Goal: Task Accomplishment & Management: Use online tool/utility

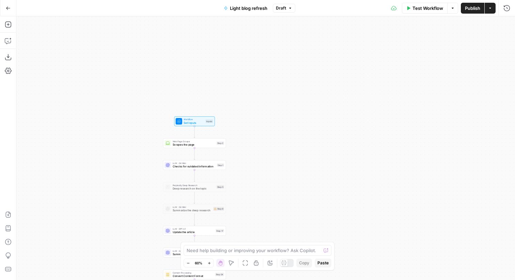
click at [8, 6] on icon "button" at bounding box center [8, 8] width 5 height 5
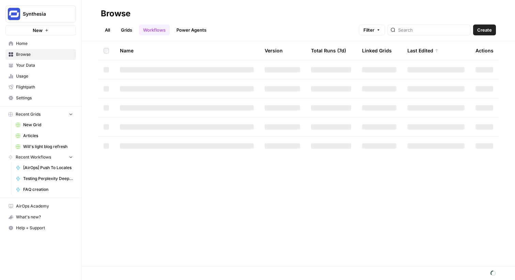
click at [22, 15] on button "Synthesia" at bounding box center [40, 13] width 70 height 17
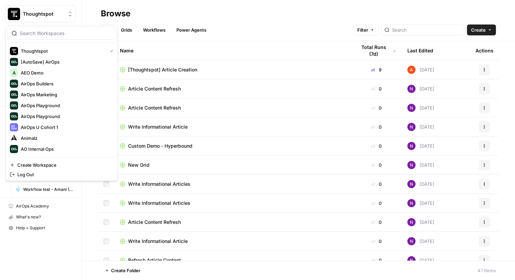
click at [28, 16] on span "Thoughtspot" at bounding box center [43, 14] width 41 height 7
type input "szdxfchgv hbnvfgchdhgvjbh njghkvfchtydrvghbkjmnbhgivyutfrgiklmnbhigytufibklmnbh…"
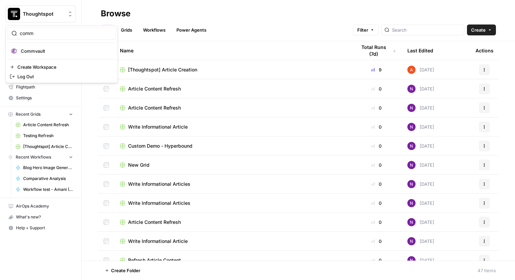
type input "comm"
click at [93, 51] on span "Commvault" at bounding box center [66, 51] width 90 height 7
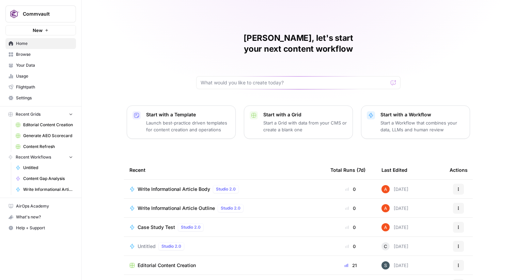
click at [46, 54] on span "Browse" at bounding box center [44, 54] width 57 height 6
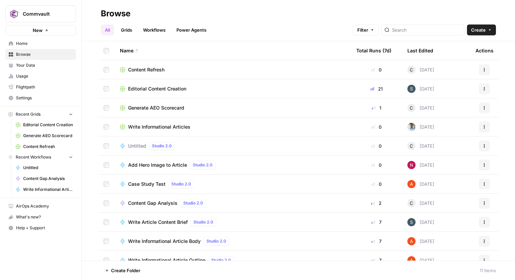
click at [125, 31] on link "Grids" at bounding box center [126, 30] width 19 height 11
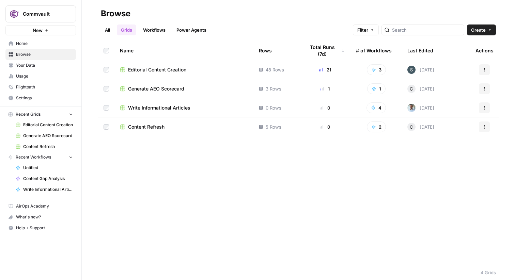
click at [147, 69] on span "Editorial Content Creation" at bounding box center [157, 69] width 58 height 7
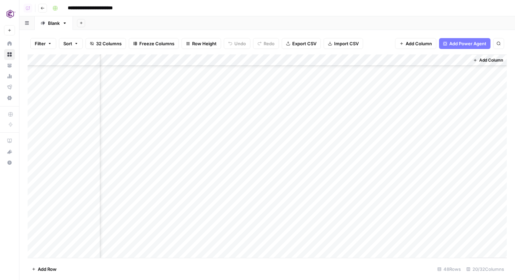
scroll to position [0, 1003]
click at [237, 57] on div "Add Column" at bounding box center [267, 156] width 479 height 204
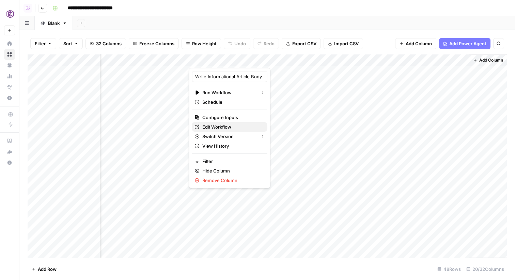
click at [225, 126] on span "Edit Workflow" at bounding box center [232, 127] width 60 height 7
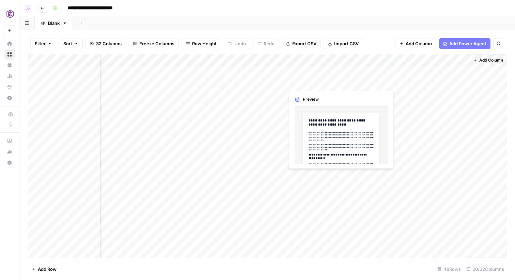
scroll to position [374, 1003]
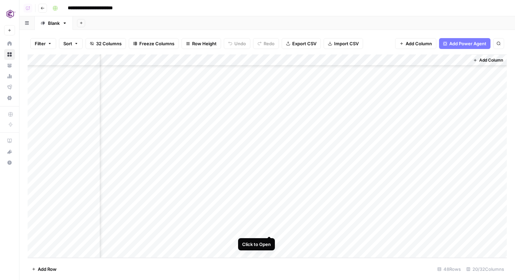
click at [270, 229] on div "Add Column" at bounding box center [267, 156] width 479 height 204
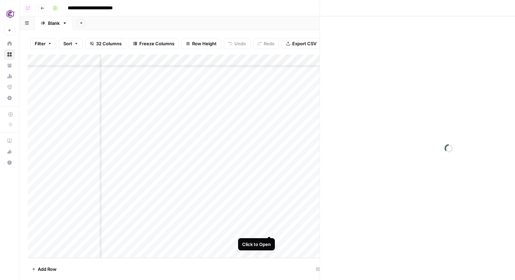
scroll to position [374, 997]
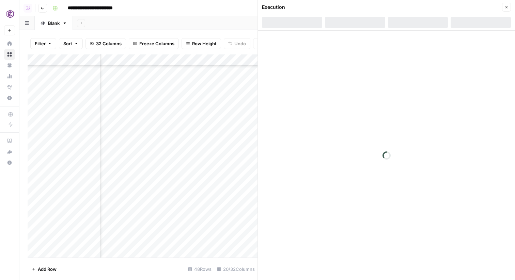
click at [507, 8] on icon "button" at bounding box center [506, 7] width 4 height 4
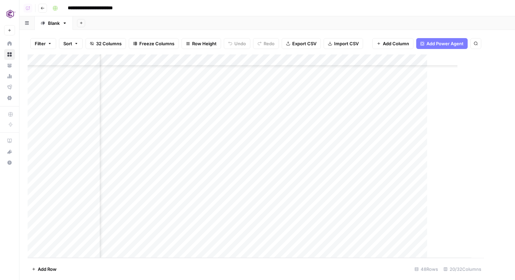
scroll to position [374, 995]
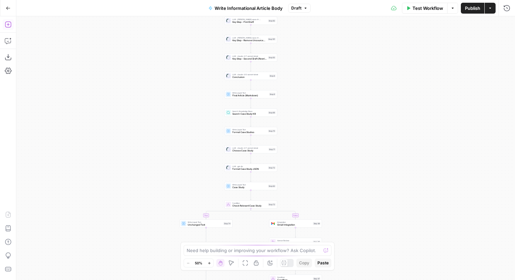
click at [8, 26] on icon "button" at bounding box center [8, 24] width 7 height 7
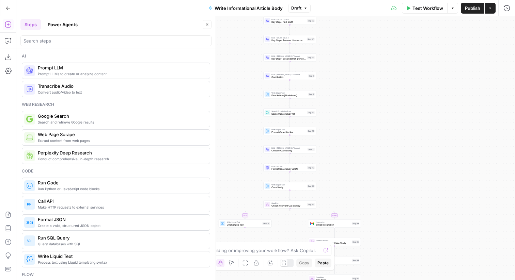
click at [51, 36] on div at bounding box center [115, 40] width 191 height 11
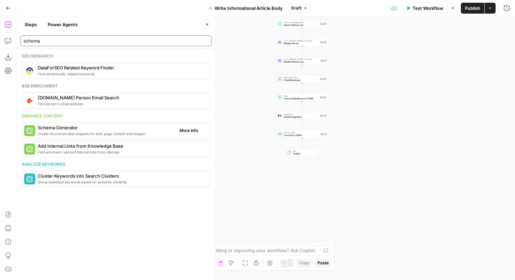
type input "schema"
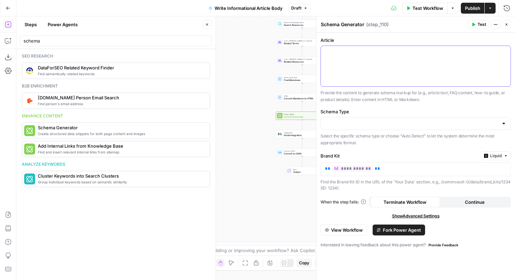
click at [364, 66] on div at bounding box center [416, 66] width 190 height 41
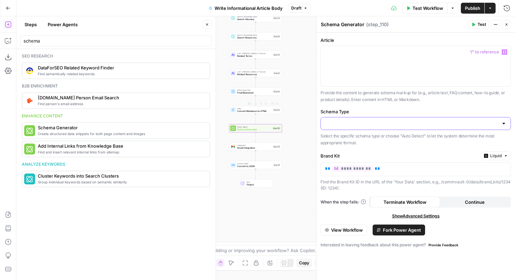
click at [345, 121] on input "Schema Type" at bounding box center [411, 123] width 173 height 7
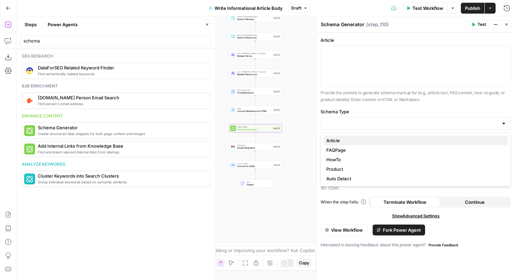
click at [343, 140] on span "Article" at bounding box center [414, 140] width 176 height 7
type input "Article"
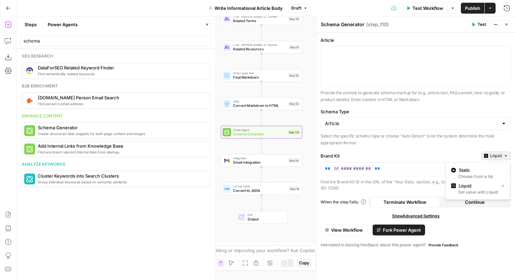
click at [500, 154] on span "Liquid" at bounding box center [496, 156] width 12 height 6
click at [479, 176] on div "Choose from a list" at bounding box center [477, 177] width 53 height 6
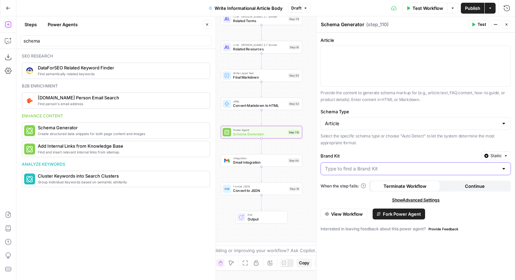
click at [459, 168] on input "Brand Kit" at bounding box center [411, 168] width 173 height 7
click at [435, 188] on span "Commvault" at bounding box center [414, 185] width 176 height 7
type input "Commvault"
click at [387, 70] on div at bounding box center [416, 66] width 190 height 41
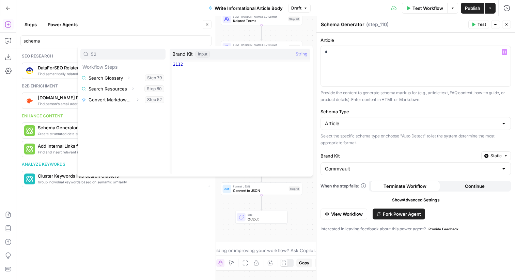
type input "52"
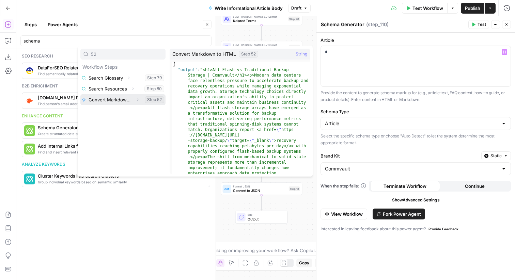
click at [135, 99] on button "Expand" at bounding box center [137, 99] width 9 height 9
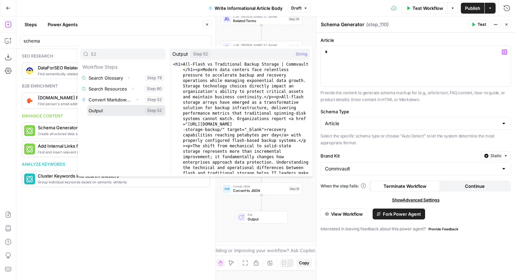
click at [122, 110] on button "Select variable Output" at bounding box center [126, 110] width 78 height 11
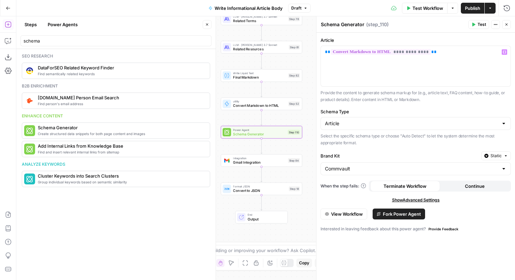
click at [479, 26] on span "Test" at bounding box center [481, 24] width 9 height 6
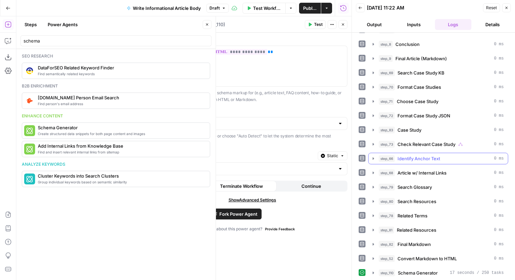
scroll to position [157, 0]
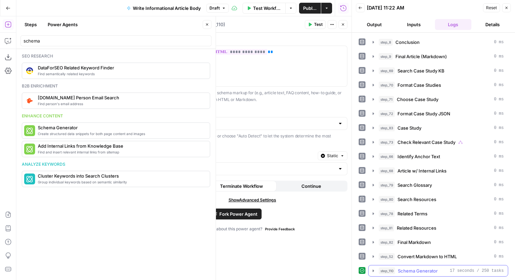
click at [449, 271] on div "step_110 Schema Generator 17 seconds / 250 tasks" at bounding box center [441, 271] width 125 height 7
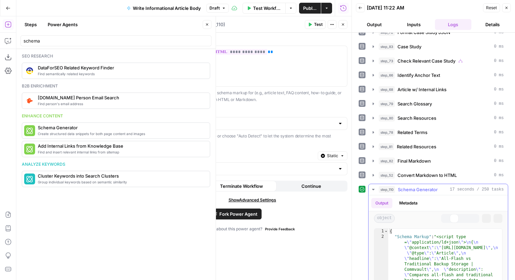
scroll to position [402, 0]
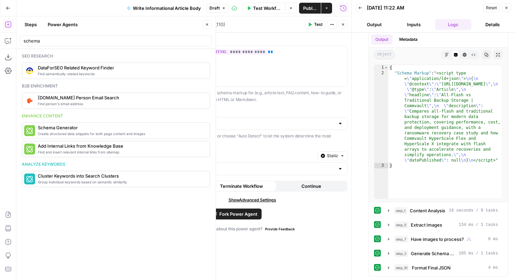
click at [341, 24] on icon "button" at bounding box center [343, 24] width 4 height 4
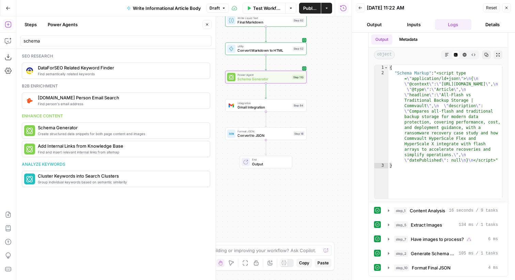
click at [294, 135] on div "Step 18" at bounding box center [298, 133] width 11 height 5
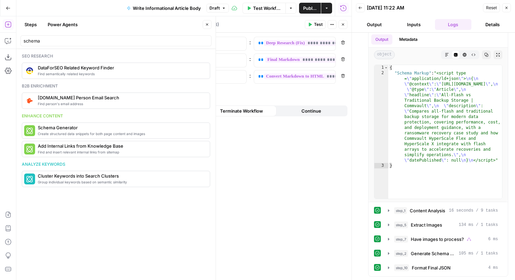
click at [183, 94] on span "Add variable" at bounding box center [180, 94] width 26 height 7
click at [191, 94] on p at bounding box center [200, 93] width 62 height 7
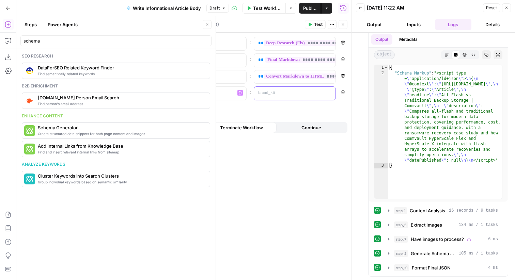
click at [265, 93] on p at bounding box center [289, 93] width 62 height 7
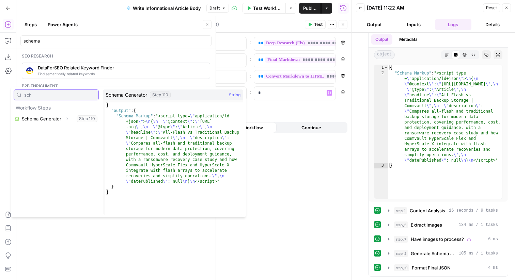
type input "sch"
click at [66, 119] on icon "button" at bounding box center [67, 119] width 4 height 4
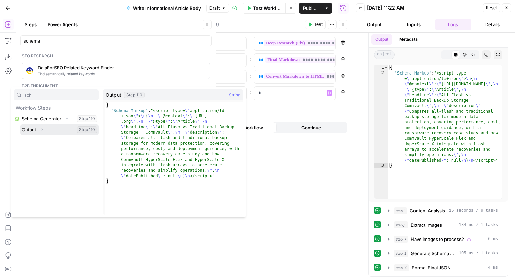
click at [44, 128] on button "Expand" at bounding box center [41, 129] width 9 height 9
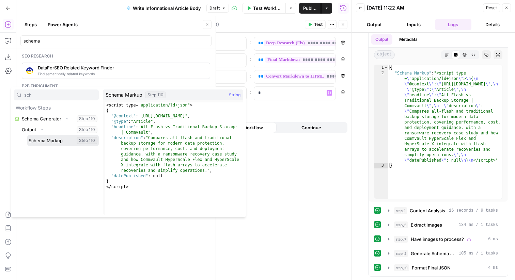
click at [49, 140] on button "Select variable Schema Markup" at bounding box center [62, 140] width 71 height 11
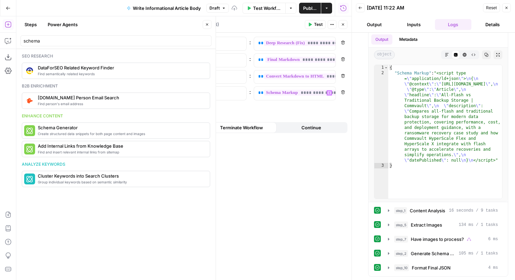
click at [510, 8] on button "Close" at bounding box center [506, 7] width 9 height 9
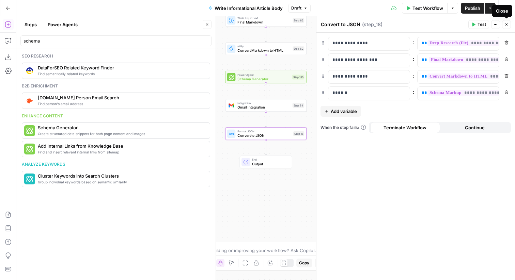
click at [508, 22] on icon "button" at bounding box center [506, 24] width 4 height 4
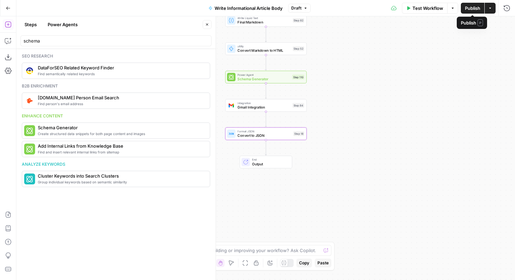
click at [476, 8] on span "Publish" at bounding box center [472, 8] width 15 height 7
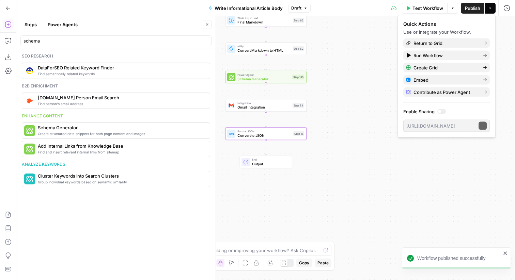
click at [304, 135] on div "Format JSON Convert to JSON Step 18 Copy step Delete step Add Note Test" at bounding box center [265, 134] width 81 height 13
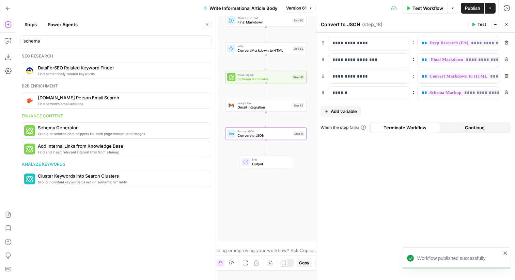
click at [507, 25] on icon "button" at bounding box center [506, 24] width 4 height 4
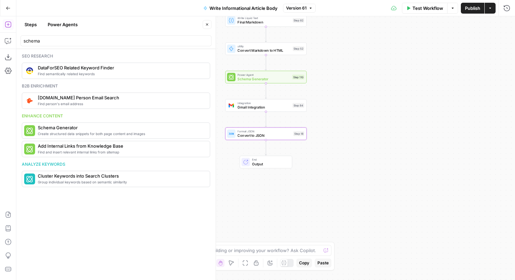
click at [257, 133] on span "Convert to JSON" at bounding box center [263, 135] width 53 height 5
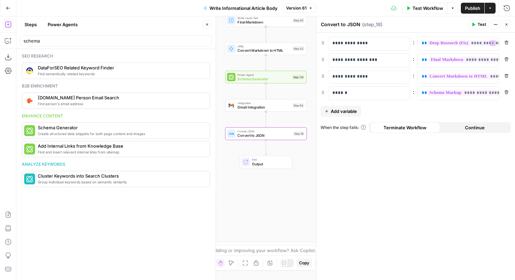
click at [507, 23] on icon "button" at bounding box center [506, 24] width 2 height 2
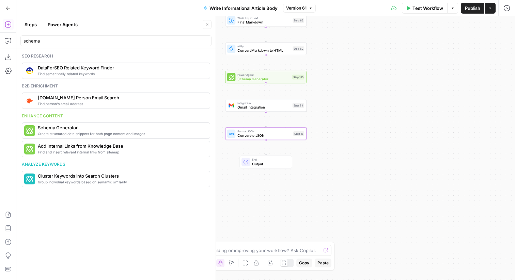
click at [207, 21] on button "Close" at bounding box center [207, 24] width 9 height 9
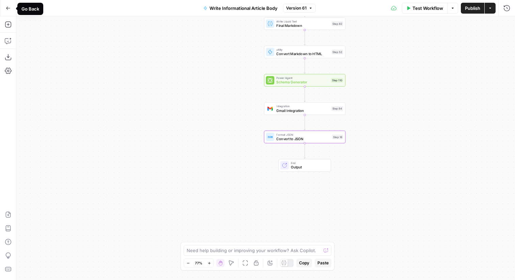
click at [5, 8] on button "Go Back" at bounding box center [8, 8] width 12 height 12
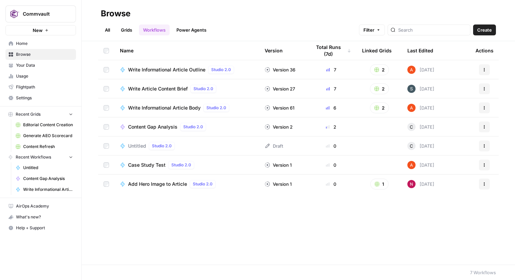
click at [130, 27] on link "Grids" at bounding box center [126, 30] width 19 height 11
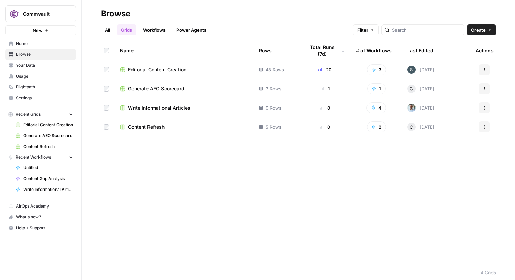
click at [163, 72] on span "Editorial Content Creation" at bounding box center [157, 69] width 58 height 7
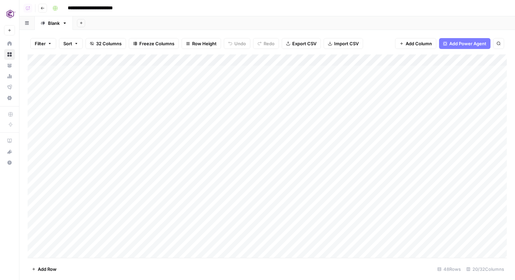
scroll to position [374, 0]
click at [77, 251] on div "Add Column" at bounding box center [267, 156] width 479 height 204
click at [78, 254] on div "Add Column" at bounding box center [267, 156] width 479 height 204
click at [78, 215] on div "Add Column" at bounding box center [267, 156] width 479 height 204
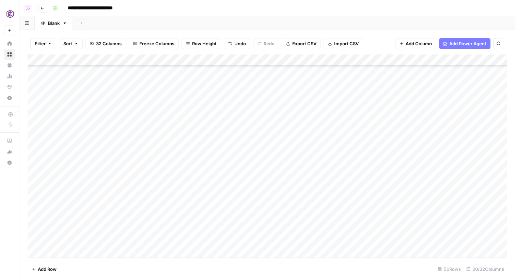
click at [76, 238] on div "Add Column" at bounding box center [267, 156] width 479 height 204
click at [27, 216] on div "Filter Sort 32 Columns Freeze Columns Row Height Undo Redo Export CSV Import CS…" at bounding box center [266, 155] width 495 height 250
click at [30, 216] on div "Add Column" at bounding box center [267, 156] width 479 height 204
click at [35, 216] on div "Add Column" at bounding box center [267, 156] width 479 height 204
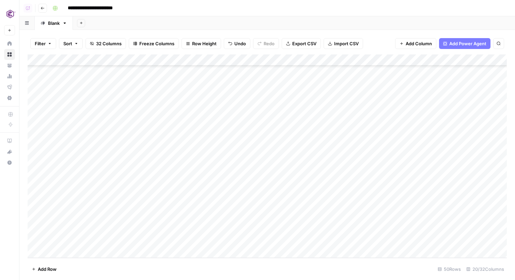
drag, startPoint x: 127, startPoint y: 217, endPoint x: 345, endPoint y: 217, distance: 217.2
click at [345, 217] on div "Add Column" at bounding box center [267, 156] width 479 height 204
drag, startPoint x: 146, startPoint y: 241, endPoint x: 367, endPoint y: 240, distance: 220.6
click at [367, 240] on div "Add Column" at bounding box center [267, 156] width 479 height 204
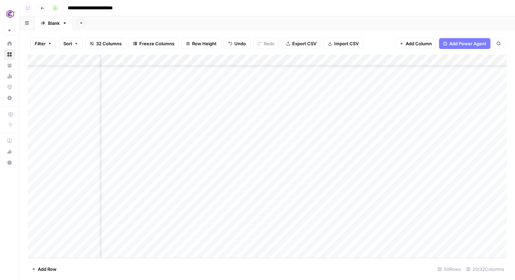
drag, startPoint x: 234, startPoint y: 218, endPoint x: 469, endPoint y: 214, distance: 234.6
click at [469, 214] on div "Add Column" at bounding box center [267, 156] width 479 height 204
drag, startPoint x: 204, startPoint y: 243, endPoint x: 446, endPoint y: 244, distance: 242.1
click at [446, 244] on div "Add Column" at bounding box center [267, 156] width 479 height 204
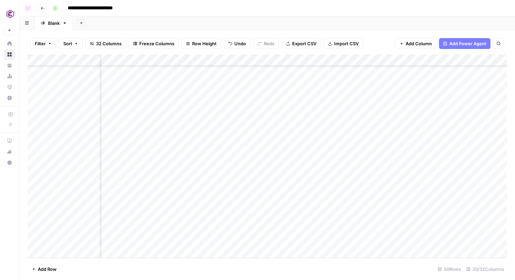
scroll to position [398, 695]
drag, startPoint x: 180, startPoint y: 219, endPoint x: 281, endPoint y: 219, distance: 100.4
click at [281, 219] on div "Add Column" at bounding box center [267, 156] width 479 height 204
drag, startPoint x: 172, startPoint y: 242, endPoint x: 270, endPoint y: 244, distance: 98.7
click at [270, 244] on div "Add Column" at bounding box center [267, 156] width 479 height 204
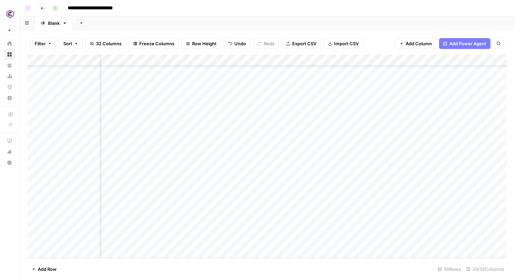
click at [272, 244] on div "Add Column" at bounding box center [267, 156] width 479 height 204
drag, startPoint x: 177, startPoint y: 241, endPoint x: 274, endPoint y: 241, distance: 97.7
click at [274, 241] on div "Add Column" at bounding box center [267, 156] width 479 height 204
click at [289, 218] on div "Add Column" at bounding box center [267, 156] width 479 height 204
click at [318, 214] on div "Add Column" at bounding box center [267, 156] width 479 height 204
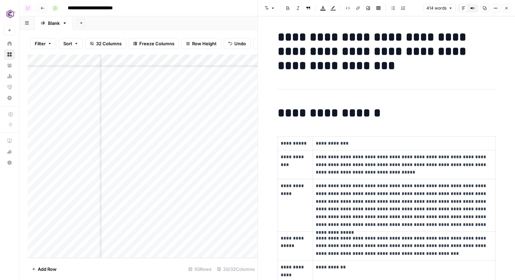
click at [497, 7] on button "Options" at bounding box center [495, 8] width 9 height 9
click at [454, 69] on div "Code" at bounding box center [472, 72] width 43 height 7
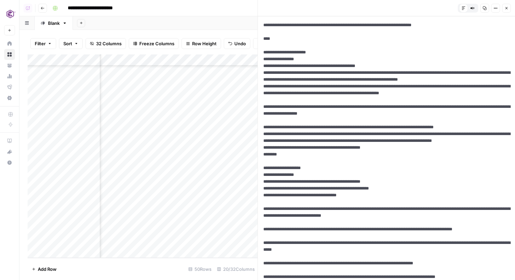
click at [507, 7] on icon "button" at bounding box center [506, 8] width 4 height 4
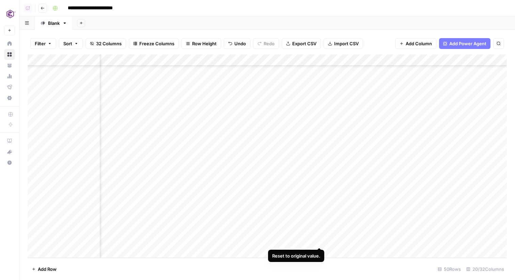
click at [318, 240] on div "Add Column" at bounding box center [267, 156] width 479 height 204
click at [318, 239] on div "Add Column" at bounding box center [267, 156] width 479 height 204
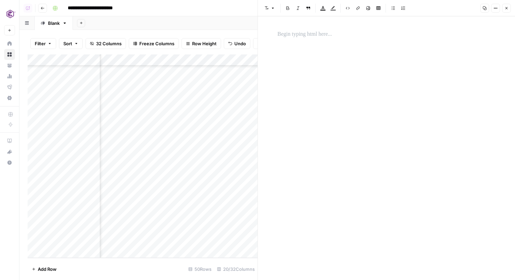
click at [494, 8] on icon "button" at bounding box center [495, 8] width 4 height 4
click at [452, 73] on icon "button" at bounding box center [453, 72] width 5 height 5
click at [424, 46] on textarea at bounding box center [386, 148] width 257 height 264
paste textarea "**********"
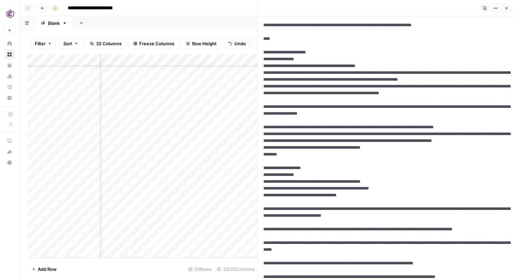
scroll to position [680, 0]
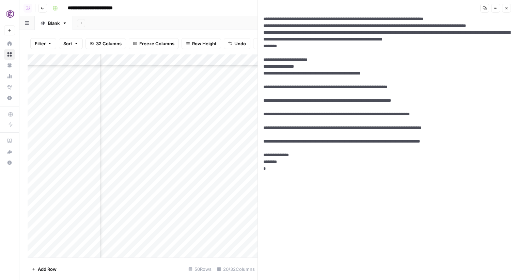
type textarea "**********"
click at [511, 9] on header "Copy Options Close" at bounding box center [386, 8] width 257 height 16
click at [507, 9] on icon "button" at bounding box center [506, 8] width 4 height 4
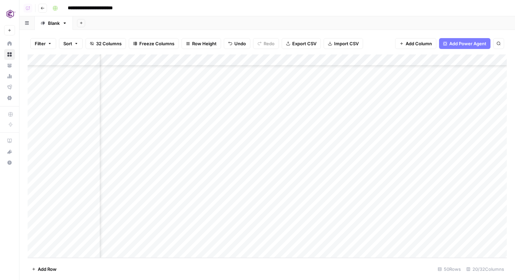
scroll to position [398, 843]
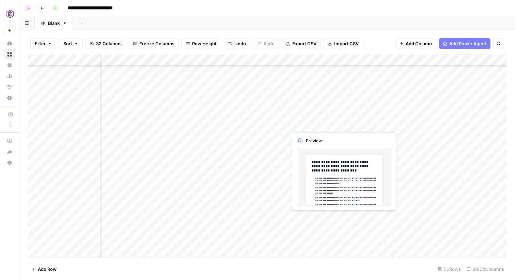
click at [321, 218] on div "Add Column" at bounding box center [267, 156] width 479 height 204
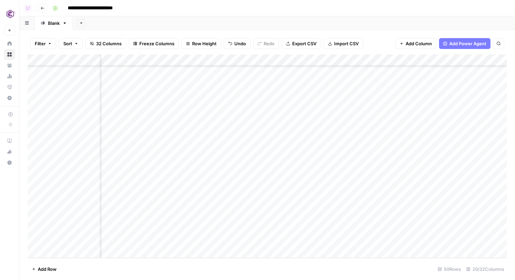
click at [314, 239] on div "Add Column" at bounding box center [267, 156] width 479 height 204
click at [250, 243] on div "Add Column" at bounding box center [267, 156] width 479 height 204
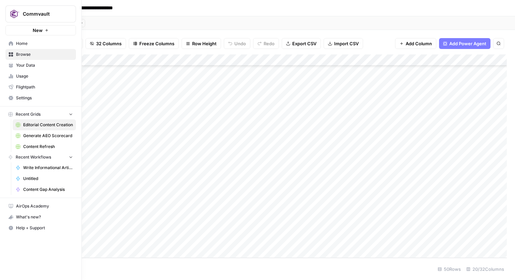
click at [12, 45] on icon at bounding box center [11, 43] width 4 height 4
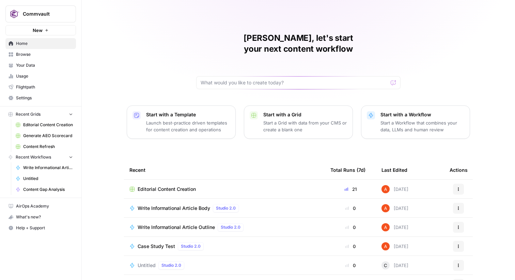
click at [56, 15] on span "Commvault" at bounding box center [43, 14] width 41 height 7
type input "mag"
click at [52, 52] on span "Magellan Jets" at bounding box center [66, 51] width 90 height 7
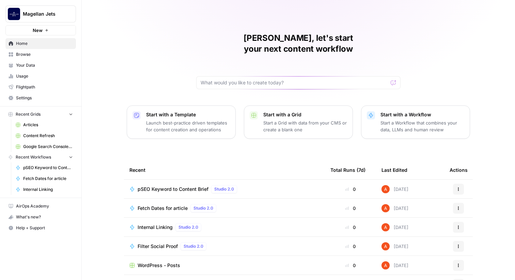
click at [66, 53] on span "Browse" at bounding box center [44, 54] width 57 height 6
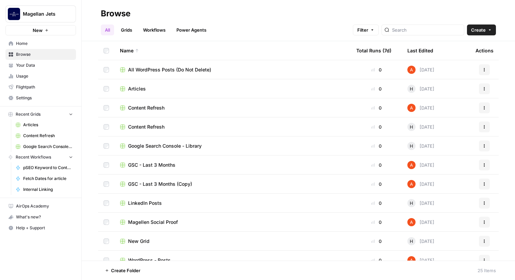
click at [154, 30] on link "Workflows" at bounding box center [154, 30] width 31 height 11
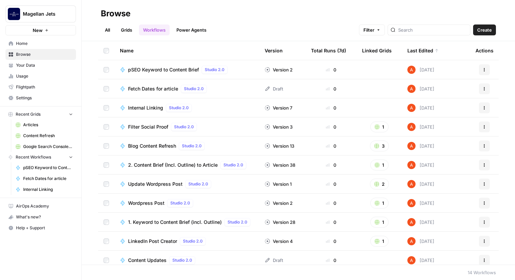
click at [130, 30] on link "Grids" at bounding box center [126, 30] width 19 height 11
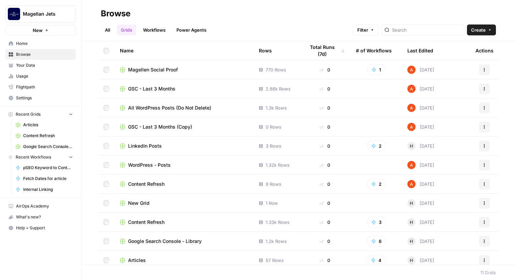
click at [145, 33] on link "Workflows" at bounding box center [154, 30] width 31 height 11
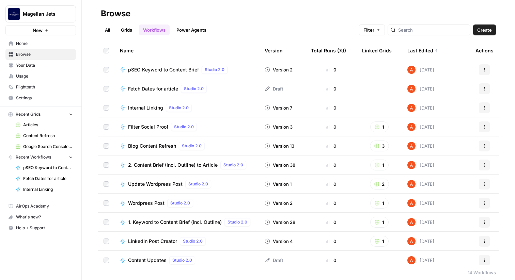
click at [161, 68] on span "pSEO Keyword to Content Brief" at bounding box center [163, 69] width 71 height 7
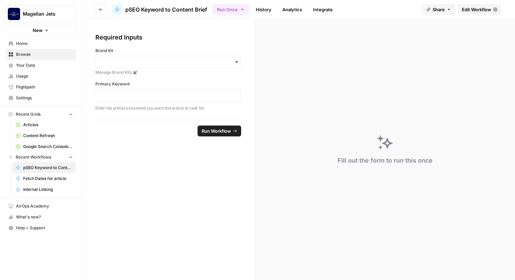
click at [477, 8] on span "Edit Workflow" at bounding box center [476, 9] width 29 height 7
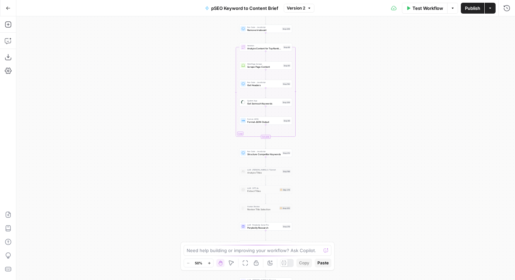
click at [242, 10] on span "pSEO Keyword to Content Brief" at bounding box center [244, 8] width 67 height 7
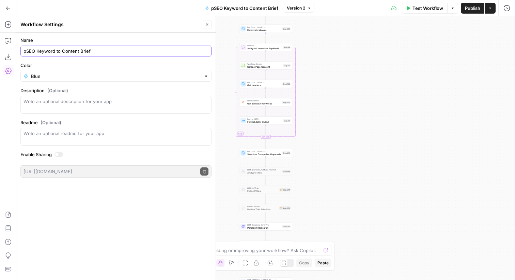
drag, startPoint x: 37, startPoint y: 50, endPoint x: 99, endPoint y: 50, distance: 61.6
click at [99, 50] on input "pSEO Keyword to Content Brief" at bounding box center [115, 51] width 185 height 7
type input "pSEO Route Pages"
click at [206, 22] on icon "button" at bounding box center [207, 24] width 4 height 4
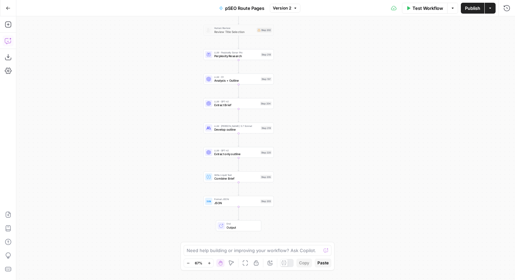
click at [4, 43] on button "Copilot" at bounding box center [8, 40] width 11 height 11
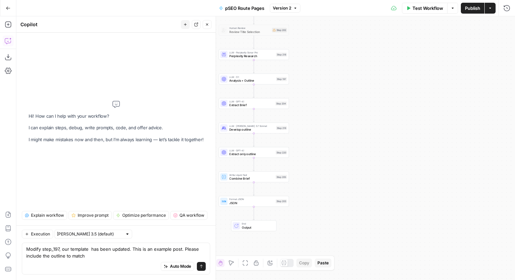
click at [31, 256] on textarea "Modify step_197, our template has been updated. This is an example post. Please…" at bounding box center [115, 253] width 179 height 14
click at [61, 256] on textarea "Modify step_197, our template has been updated. This is an example post. Please…" at bounding box center [115, 253] width 179 height 14
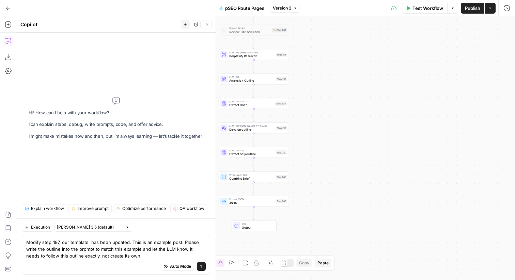
type textarea "Modify step_197, our template has been updated. This is an example post. Please…"
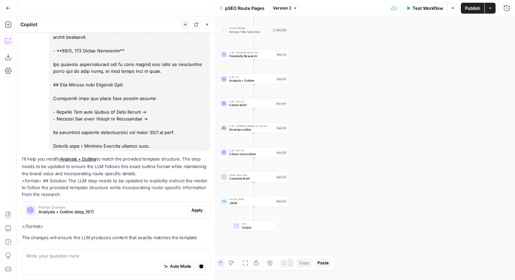
scroll to position [932, 0]
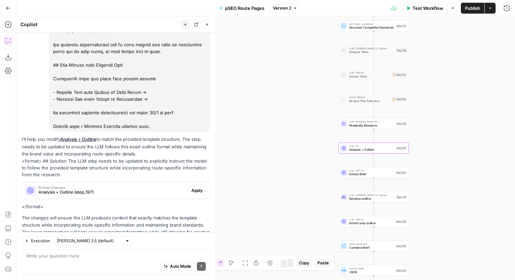
click at [198, 188] on span "Apply" at bounding box center [196, 191] width 11 height 6
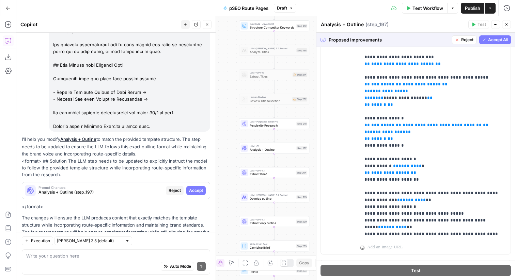
scroll to position [0, 0]
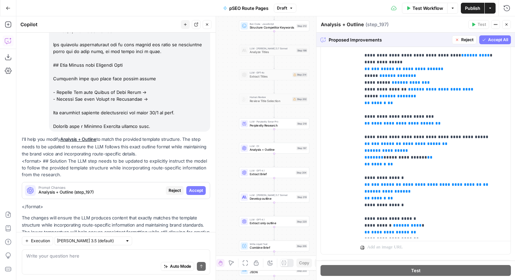
click at [491, 40] on span "Accept All" at bounding box center [498, 40] width 20 height 6
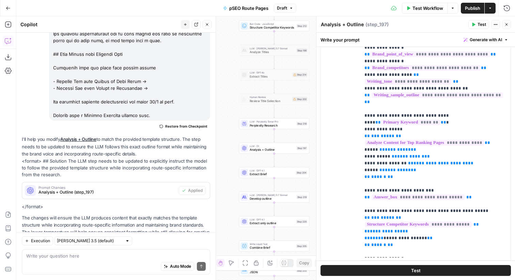
scroll to position [279, 0]
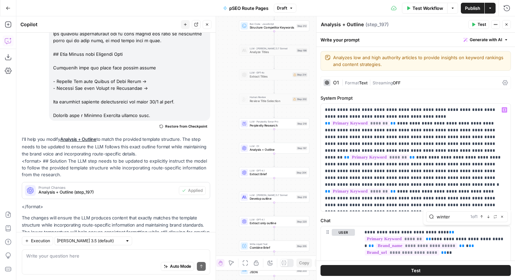
type input "winter"
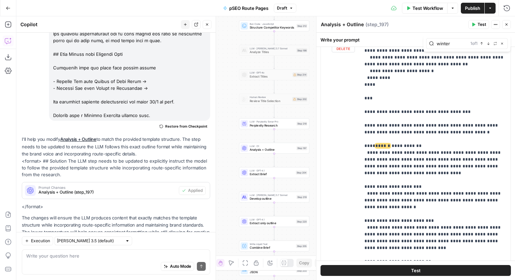
scroll to position [1338, 0]
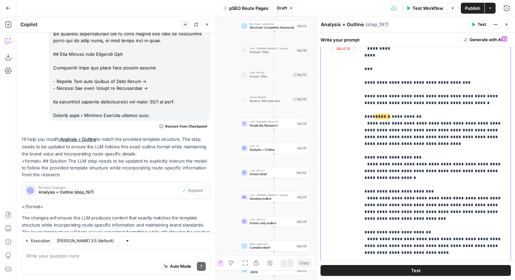
drag, startPoint x: 493, startPoint y: 187, endPoint x: 360, endPoint y: 185, distance: 132.4
click at [360, 185] on div "**********" at bounding box center [435, 171] width 150 height 277
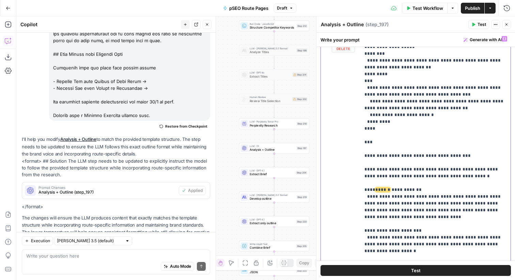
scroll to position [1262, 0]
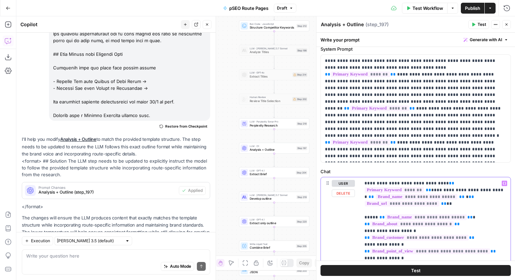
scroll to position [45, 0]
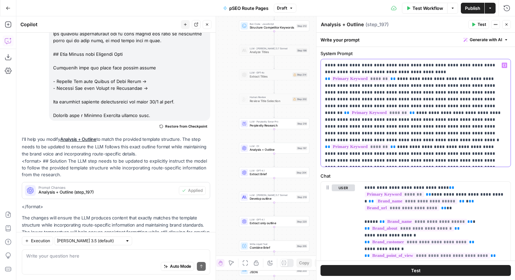
drag, startPoint x: 395, startPoint y: 84, endPoint x: 359, endPoint y: 125, distance: 55.2
click at [359, 125] on p "**********" at bounding box center [415, 113] width 181 height 102
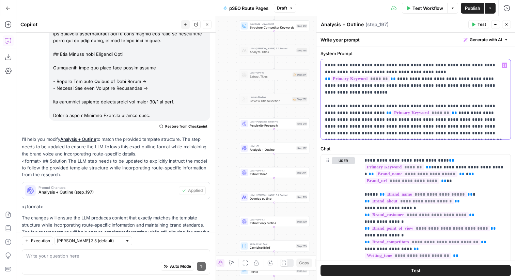
click at [444, 106] on p "**********" at bounding box center [415, 99] width 181 height 75
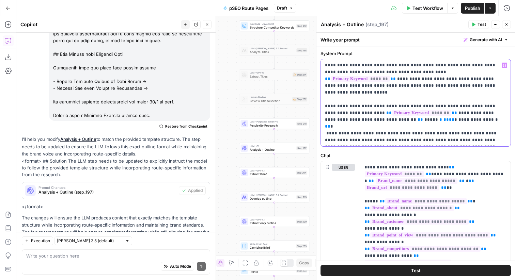
drag, startPoint x: 356, startPoint y: 114, endPoint x: 475, endPoint y: 107, distance: 118.3
click at [475, 107] on p "**********" at bounding box center [415, 103] width 181 height 82
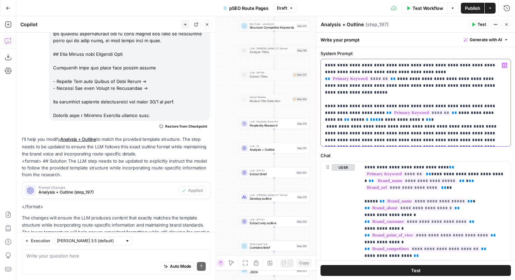
drag, startPoint x: 446, startPoint y: 106, endPoint x: 472, endPoint y: 105, distance: 26.2
click at [472, 105] on p "**********" at bounding box center [415, 103] width 181 height 82
click at [452, 109] on p "**********" at bounding box center [415, 103] width 181 height 82
click at [439, 115] on p "**********" at bounding box center [415, 103] width 181 height 82
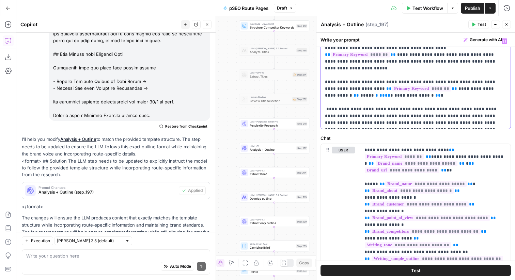
scroll to position [69, 0]
click at [388, 101] on p "**********" at bounding box center [415, 81] width 181 height 89
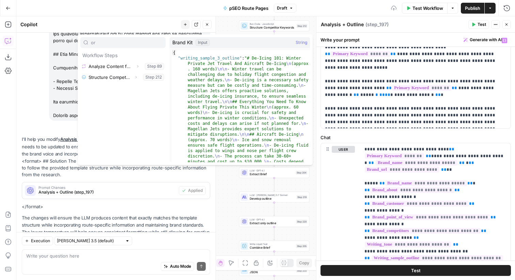
type input "or"
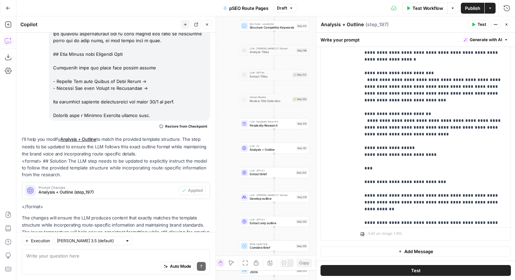
scroll to position [1526, 0]
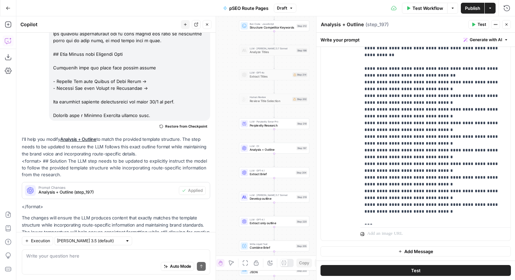
click at [482, 25] on span "Test" at bounding box center [481, 24] width 9 height 6
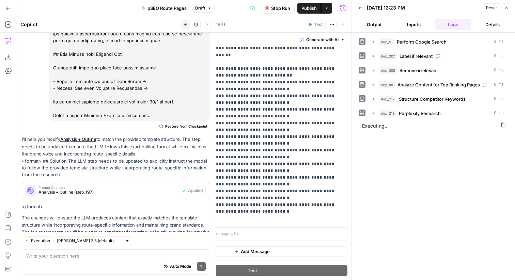
click at [207, 23] on icon "button" at bounding box center [207, 24] width 4 height 4
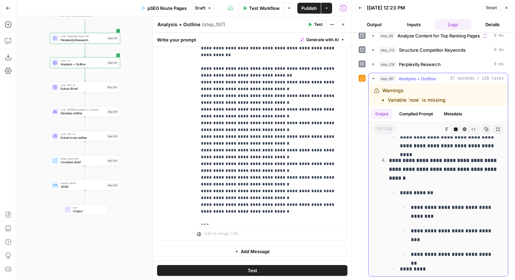
scroll to position [1123, 0]
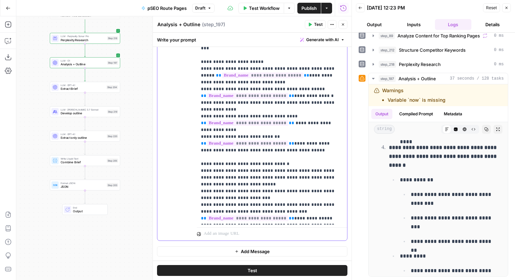
scroll to position [465, 0]
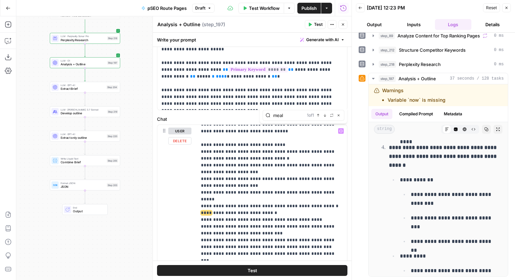
scroll to position [441, 0]
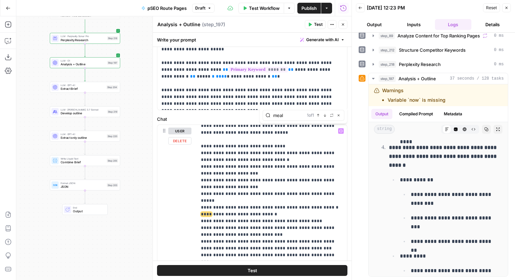
type input "meal"
drag, startPoint x: 265, startPoint y: 194, endPoint x: 198, endPoint y: 187, distance: 66.8
click at [198, 187] on div "**********" at bounding box center [272, 263] width 150 height 277
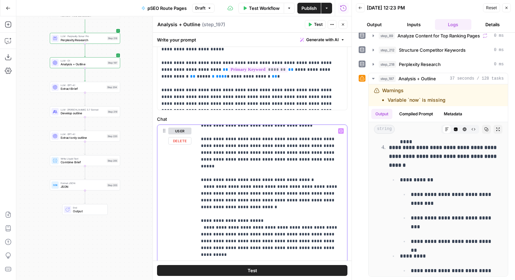
scroll to position [946, 0]
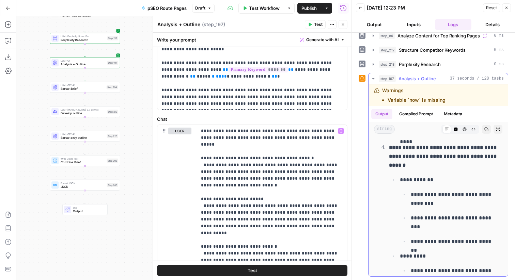
click at [390, 168] on strong "**********" at bounding box center [443, 156] width 109 height 23
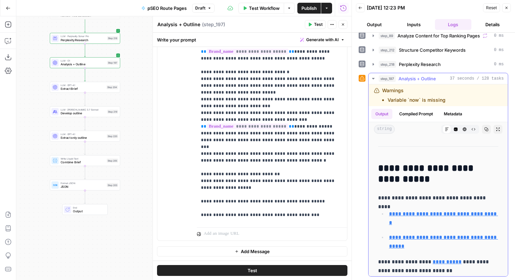
scroll to position [5020, 0]
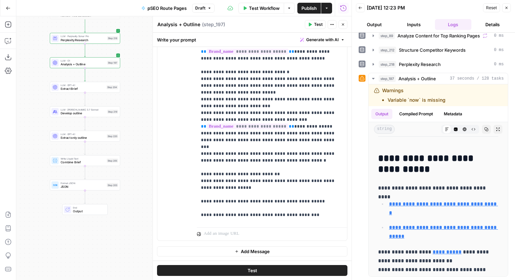
click at [507, 4] on button "Close" at bounding box center [506, 7] width 9 height 9
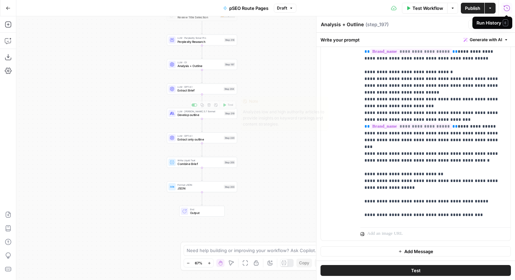
click at [223, 115] on div "LLM · Claude 3.7 Sonnet Develop outline Step 219 Copy step Delete step Edit Not…" at bounding box center [201, 114] width 67 height 8
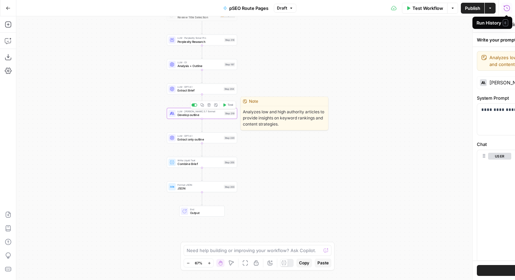
type textarea "Develop outline"
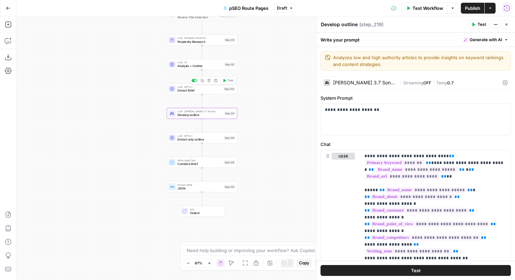
click at [228, 80] on span "Test" at bounding box center [229, 81] width 5 height 4
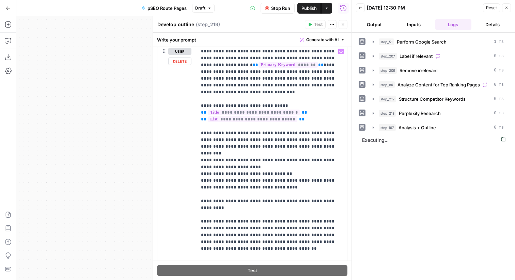
scroll to position [465, 0]
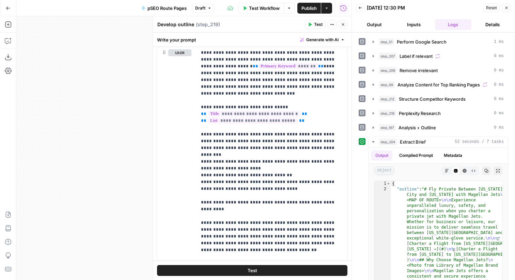
click at [344, 24] on icon "button" at bounding box center [343, 24] width 4 height 4
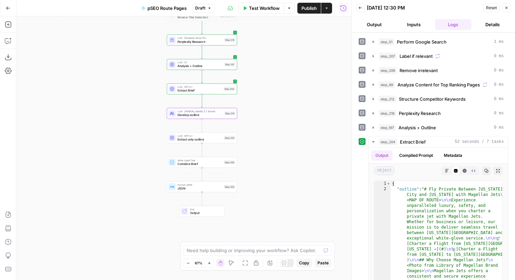
click at [8, 7] on icon "button" at bounding box center [8, 8] width 5 height 5
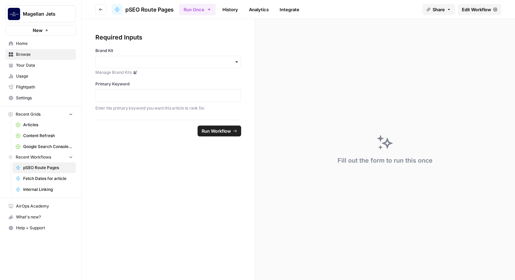
click at [465, 9] on span "Edit Workflow" at bounding box center [476, 9] width 29 height 7
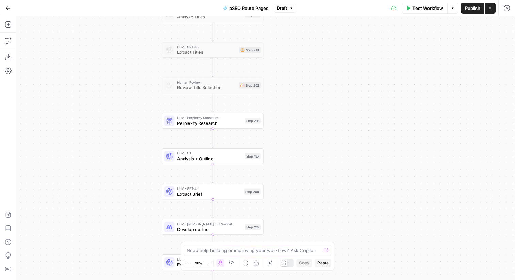
click at [284, 266] on div at bounding box center [283, 262] width 7 height 7
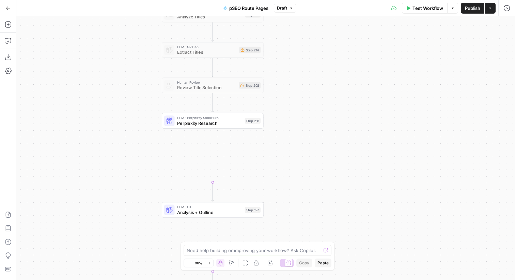
click at [284, 266] on div at bounding box center [287, 263] width 14 height 8
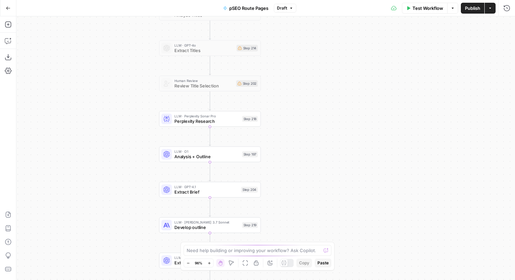
click at [283, 260] on icon at bounding box center [283, 262] width 5 height 5
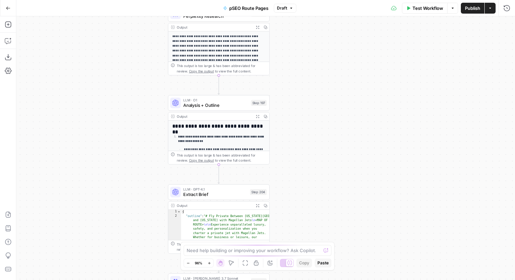
click at [260, 116] on button "Expand Output" at bounding box center [257, 116] width 8 height 8
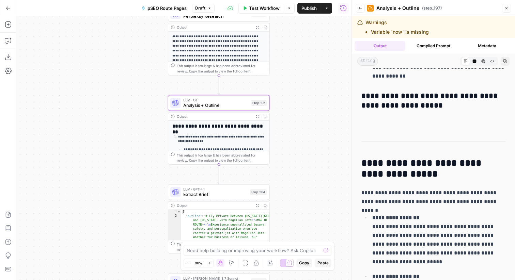
scroll to position [3718, 0]
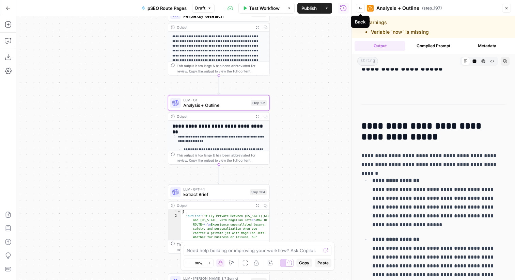
click at [360, 9] on icon "button" at bounding box center [360, 8] width 4 height 4
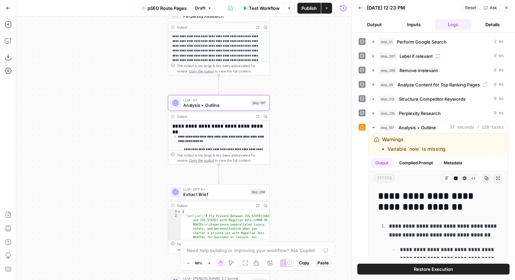
click at [344, 9] on icon "button" at bounding box center [343, 8] width 7 height 7
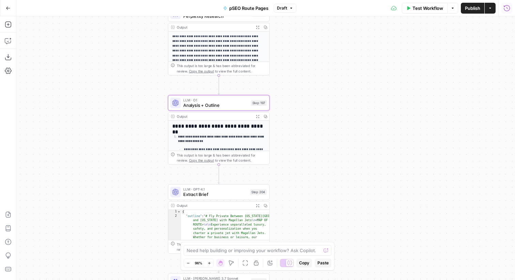
click at [504, 6] on icon "button" at bounding box center [507, 8] width 6 height 6
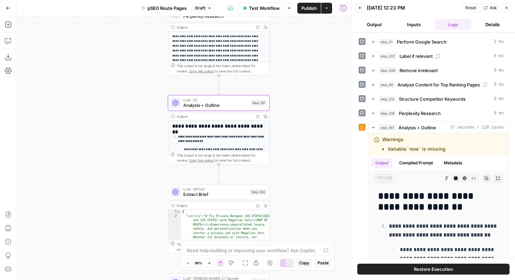
click at [361, 10] on button "Back" at bounding box center [360, 7] width 9 height 9
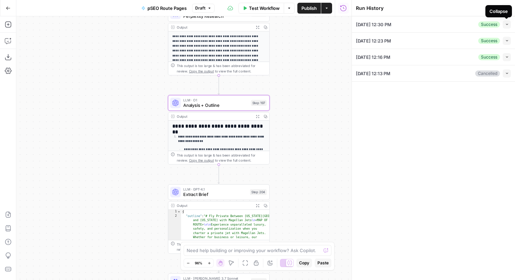
click at [506, 26] on span "button" at bounding box center [507, 24] width 4 height 4
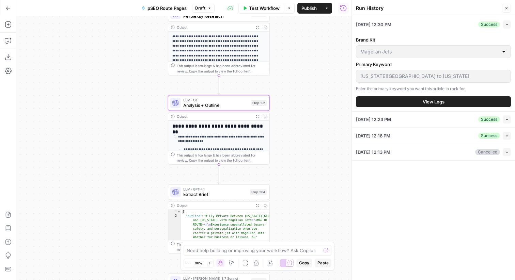
click at [426, 100] on span "View Logs" at bounding box center [433, 101] width 22 height 7
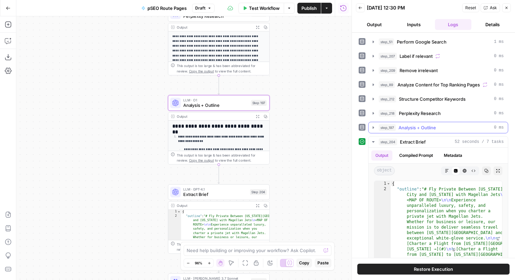
click at [404, 125] on span "Analysis + Outline" at bounding box center [416, 127] width 37 height 7
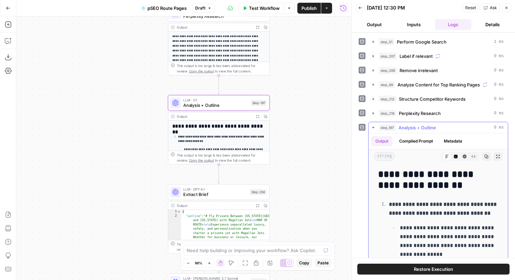
click at [496, 157] on icon "button" at bounding box center [498, 157] width 4 height 4
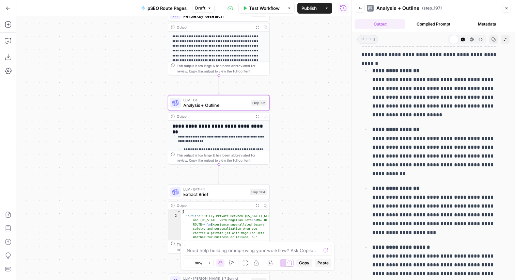
scroll to position [3780, 0]
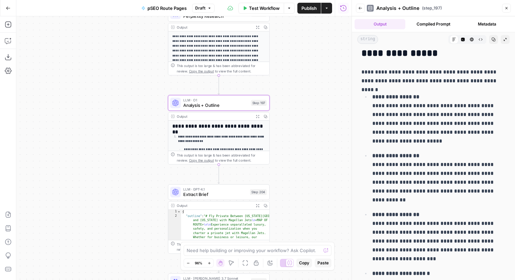
drag, startPoint x: 403, startPoint y: 93, endPoint x: 397, endPoint y: 90, distance: 7.2
click at [397, 93] on p "**********" at bounding box center [438, 119] width 133 height 53
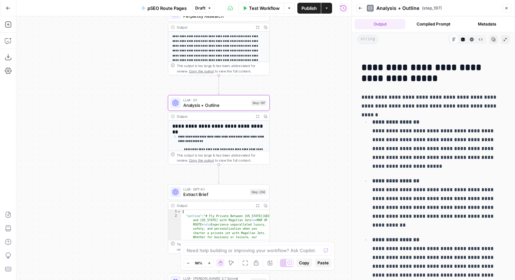
scroll to position [3748, 0]
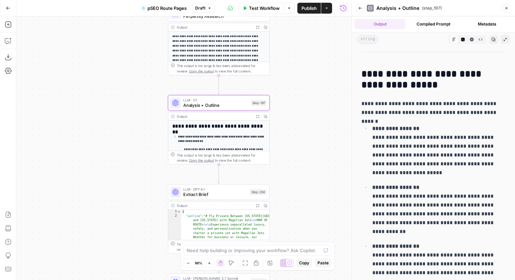
drag, startPoint x: 374, startPoint y: 102, endPoint x: 439, endPoint y: 230, distance: 144.2
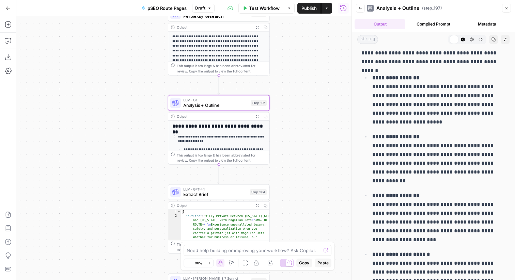
scroll to position [3789, 0]
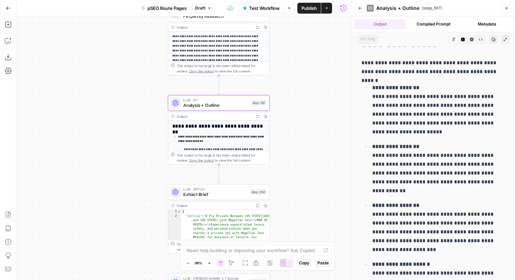
click at [420, 201] on p "**********" at bounding box center [438, 227] width 133 height 53
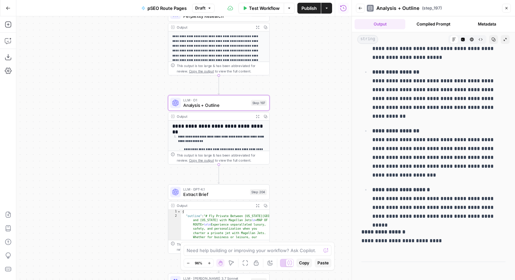
scroll to position [3870, 0]
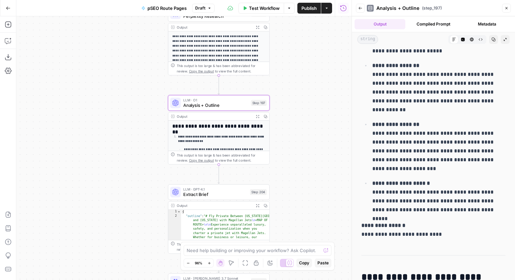
drag, startPoint x: 465, startPoint y: 223, endPoint x: 360, endPoint y: 223, distance: 104.9
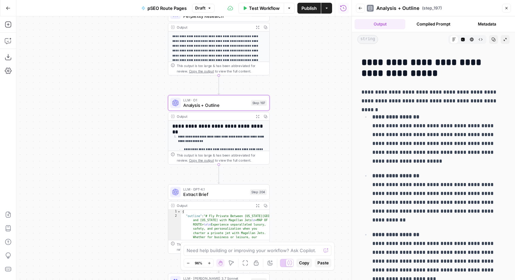
scroll to position [3754, 0]
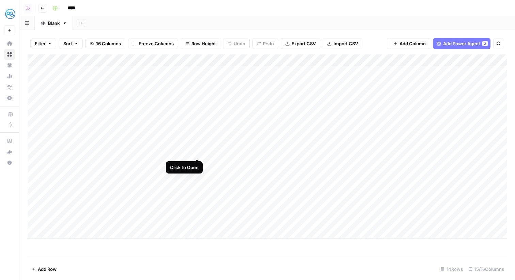
click at [195, 149] on div "Add Column" at bounding box center [267, 146] width 479 height 185
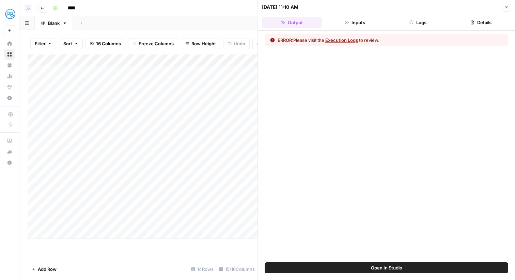
click at [414, 23] on button "Logs" at bounding box center [418, 22] width 60 height 11
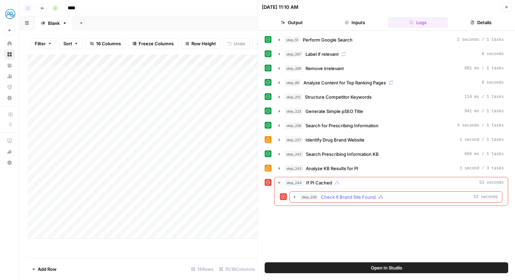
click at [360, 196] on span "Check if Brand Site Found" at bounding box center [348, 197] width 55 height 7
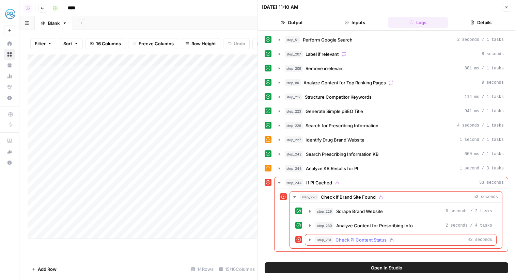
click at [369, 238] on span "Check PI Content Status" at bounding box center [360, 240] width 51 height 7
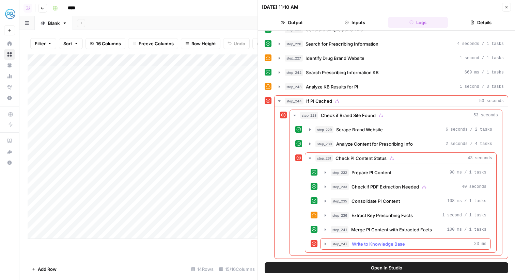
click at [369, 241] on span "Write to Knowledge Base" at bounding box center [378, 244] width 53 height 7
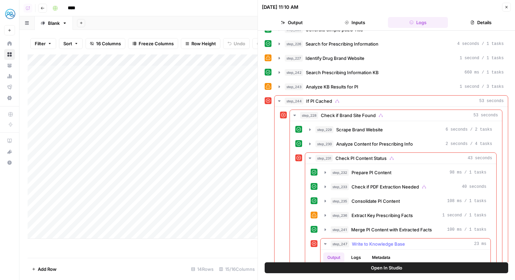
scroll to position [144, 0]
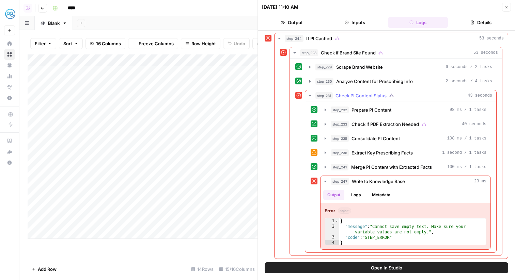
click at [370, 122] on span "Check if PDF Extraction Needed" at bounding box center [384, 124] width 67 height 7
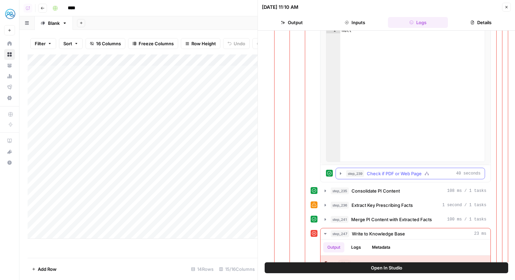
click at [386, 174] on span "Check if PDF or Web Page" at bounding box center [394, 173] width 55 height 7
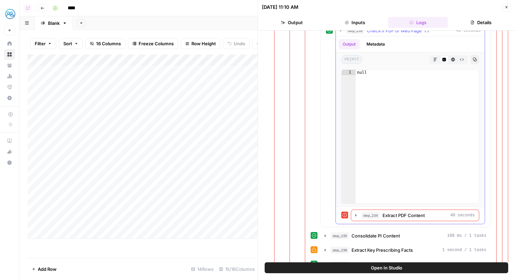
scroll to position [520, 0]
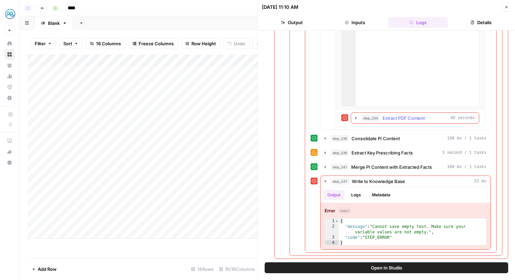
click at [393, 115] on span "Extract PDF Content" at bounding box center [403, 118] width 42 height 7
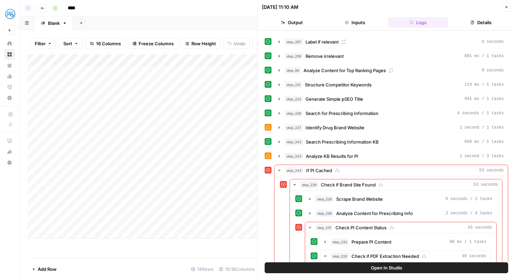
scroll to position [0, 0]
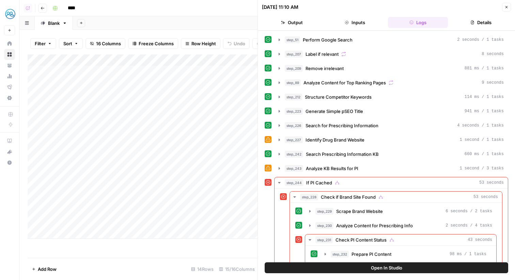
click at [503, 6] on button "Close" at bounding box center [506, 7] width 9 height 9
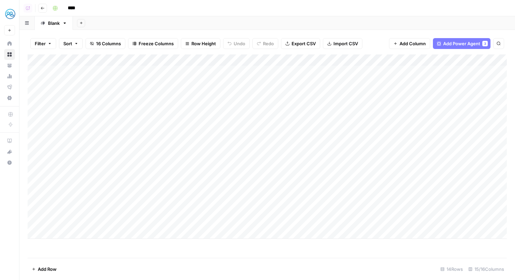
click at [198, 150] on div "Add Column" at bounding box center [267, 146] width 479 height 185
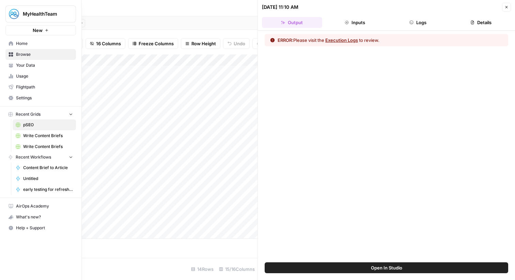
click at [16, 64] on span "Your Data" at bounding box center [44, 65] width 57 height 6
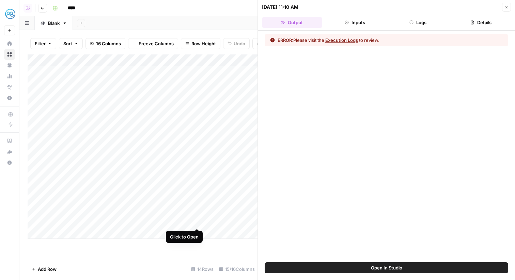
click at [198, 220] on div "Add Column" at bounding box center [143, 146] width 230 height 185
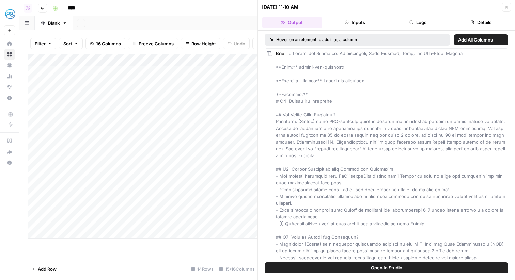
click at [414, 24] on button "Logs" at bounding box center [418, 22] width 60 height 11
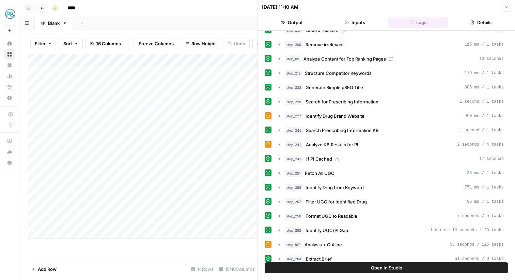
scroll to position [28, 0]
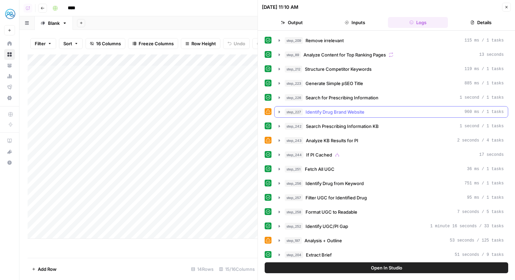
click at [350, 115] on button "step_227 Identify Drug Brand Website 960 ms / 1 tasks" at bounding box center [390, 112] width 233 height 11
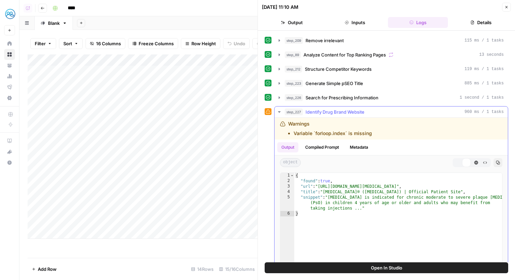
click at [350, 115] on button "step_227 Identify Drug Brand Website 960 ms / 1 tasks" at bounding box center [390, 112] width 233 height 11
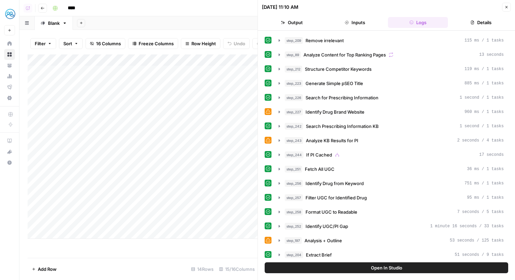
click at [354, 133] on div "step_51 Perform Google Search 9 seconds / 1 tasks step_207 Label if relevant 8 …" at bounding box center [386, 247] width 243 height 482
click at [354, 139] on span "Analyze KB Results for PI" at bounding box center [332, 140] width 52 height 7
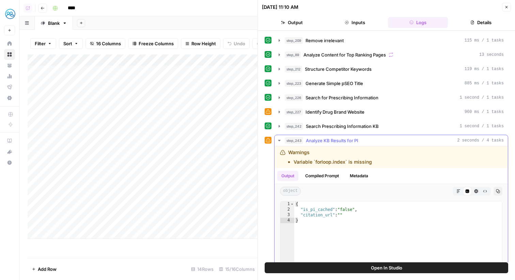
click at [351, 140] on span "Analyze KB Results for PI" at bounding box center [332, 140] width 52 height 7
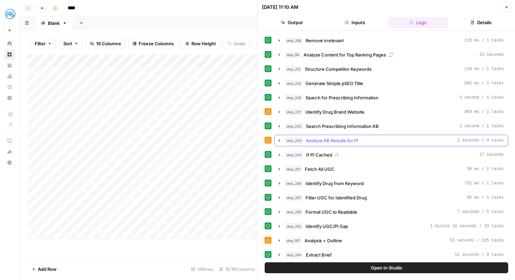
scroll to position [63, 0]
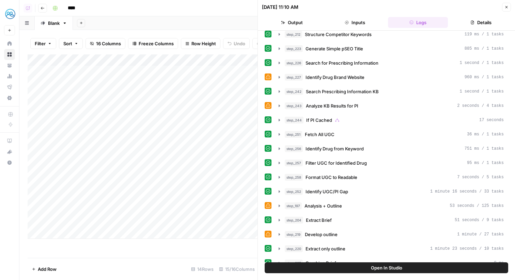
click at [342, 107] on span "Analyze KB Results for PI" at bounding box center [332, 105] width 52 height 7
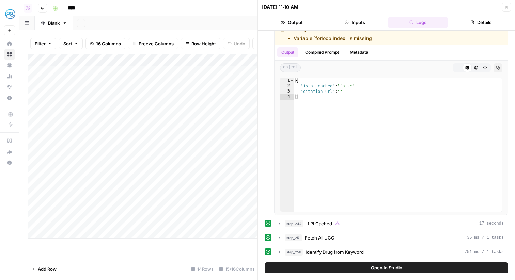
scroll to position [0, 0]
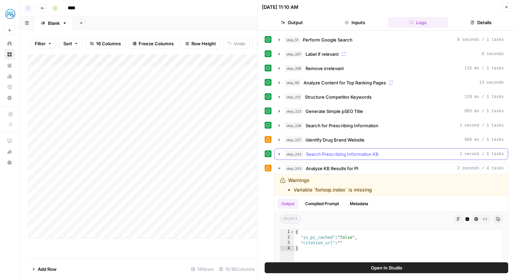
click at [359, 157] on span "Search Prescribing Information KB" at bounding box center [342, 154] width 73 height 7
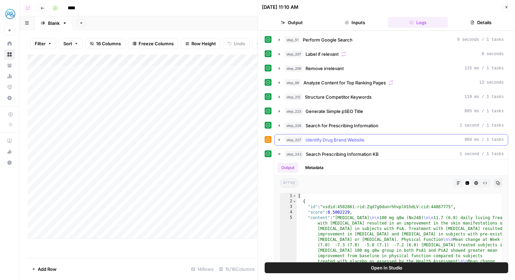
click at [350, 143] on button "step_227 Identify Drug Brand Website 960 ms / 1 tasks" at bounding box center [390, 139] width 233 height 11
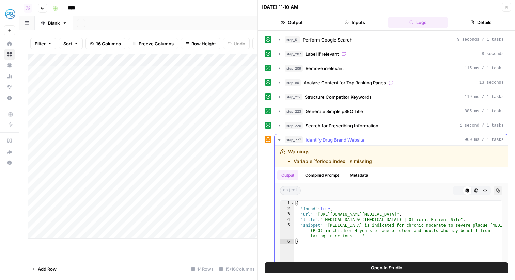
click at [350, 143] on button "step_227 Identify Drug Brand Website 960 ms / 1 tasks" at bounding box center [390, 139] width 233 height 11
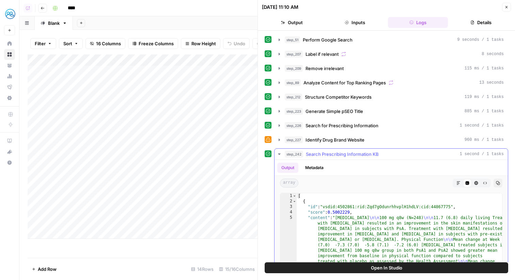
click at [355, 157] on span "Search Prescribing Information KB" at bounding box center [342, 154] width 73 height 7
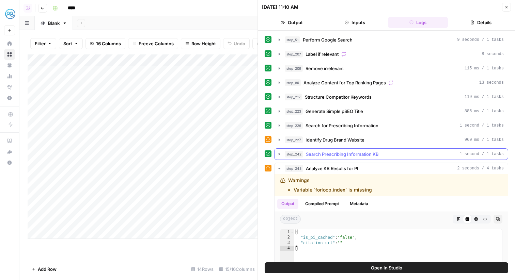
click at [355, 157] on span "Search Prescribing Information KB" at bounding box center [342, 154] width 73 height 7
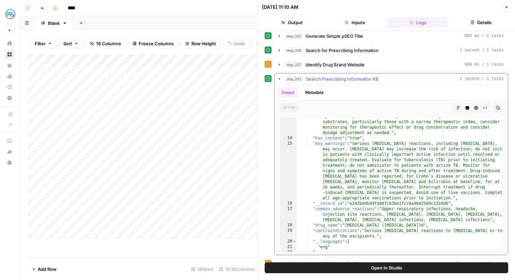
scroll to position [143, 0]
click at [327, 77] on span "Search Prescribing Information KB" at bounding box center [342, 79] width 73 height 7
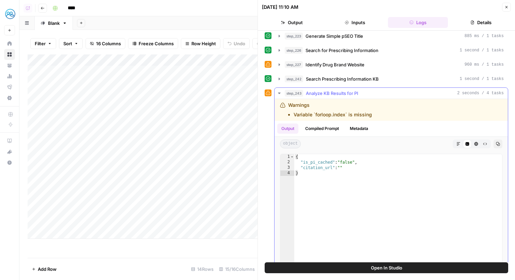
click at [337, 92] on span "Analyze KB Results for PI" at bounding box center [332, 93] width 52 height 7
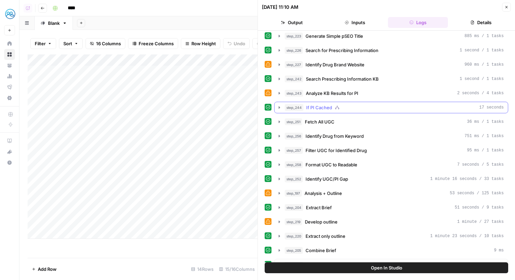
click at [341, 107] on div "step_244 If PI Cached 17 seconds" at bounding box center [394, 107] width 219 height 7
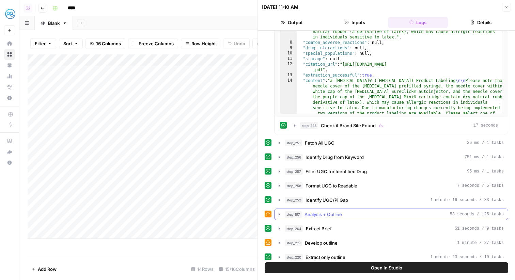
scroll to position [229, 0]
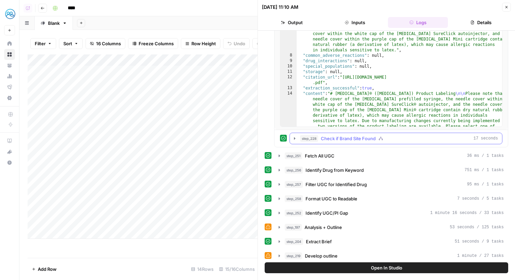
click at [351, 133] on div "step_228 Check if Brand Site Found 17 seconds" at bounding box center [395, 139] width 213 height 12
click at [354, 136] on span "Check if Brand Site Found" at bounding box center [348, 138] width 55 height 7
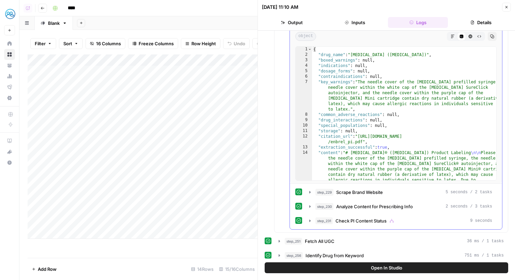
scroll to position [362, 0]
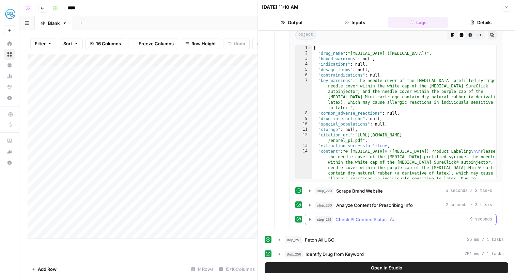
click at [389, 217] on div "step_231 Check PI Content Status 9 seconds" at bounding box center [403, 219] width 177 height 7
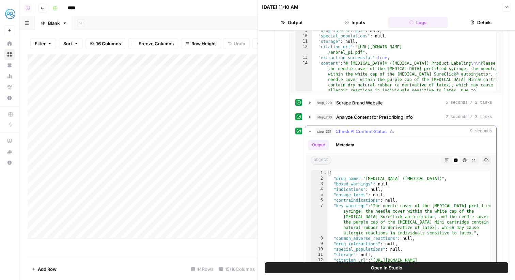
scroll to position [449, 0]
click at [377, 106] on span "Scrape Brand Website" at bounding box center [359, 103] width 47 height 7
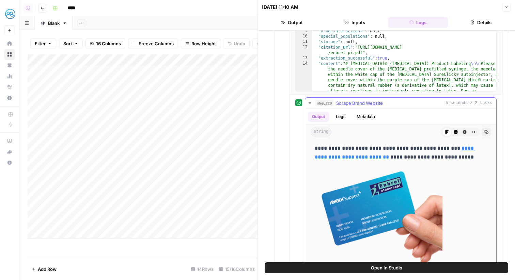
scroll to position [1158, 0]
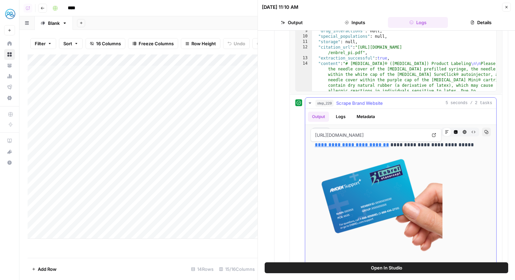
click at [363, 104] on span "Scrape Brand Website" at bounding box center [359, 103] width 47 height 7
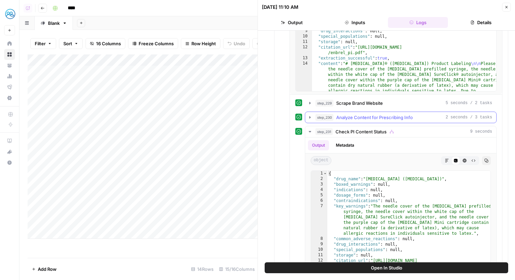
click at [373, 120] on span "Analyze Content for Prescribing Info" at bounding box center [374, 117] width 77 height 7
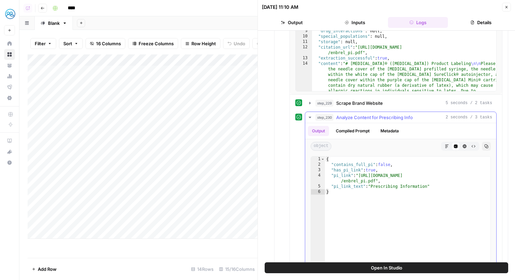
type textarea "**********"
drag, startPoint x: 375, startPoint y: 181, endPoint x: 362, endPoint y: 175, distance: 14.9
click at [362, 175] on div "{ "contains_full_pi" : false , "has_pi_link" : true , "pi_link" : "https://www.…" at bounding box center [407, 229] width 165 height 145
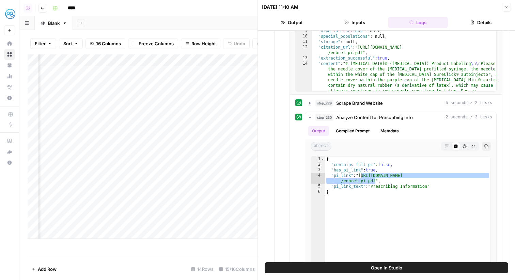
scroll to position [0, 0]
click at [196, 151] on div "Add Column" at bounding box center [143, 146] width 230 height 185
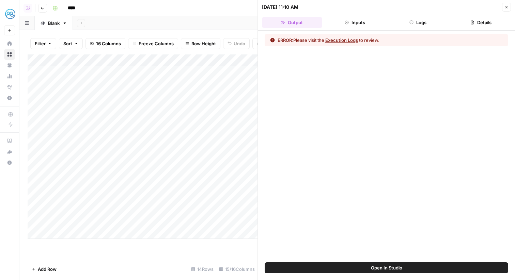
click at [348, 266] on button "Open In Studio" at bounding box center [386, 267] width 243 height 11
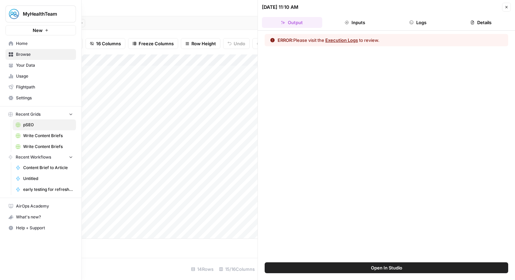
click at [11, 64] on icon at bounding box center [11, 64] width 4 height 3
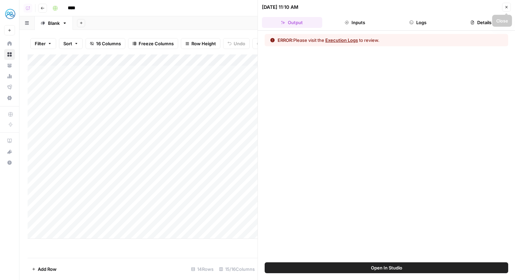
click at [508, 7] on icon "button" at bounding box center [506, 7] width 4 height 4
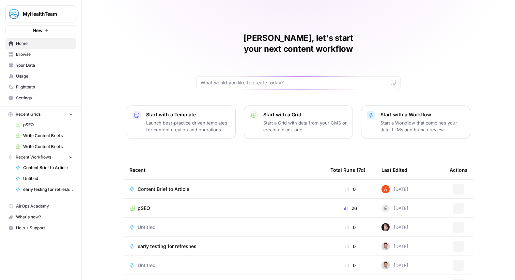
click at [46, 9] on button "MyHealthTeam" at bounding box center [40, 13] width 70 height 17
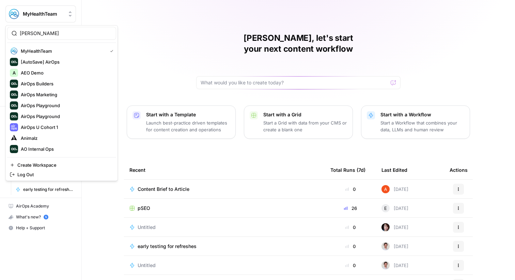
type input "[PERSON_NAME]"
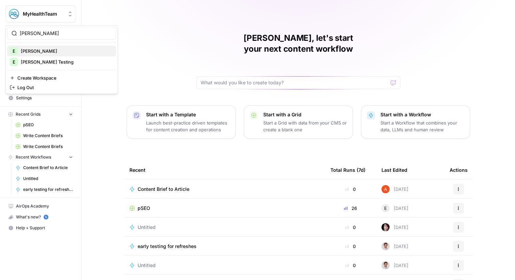
click at [47, 53] on span "[PERSON_NAME]" at bounding box center [66, 51] width 90 height 7
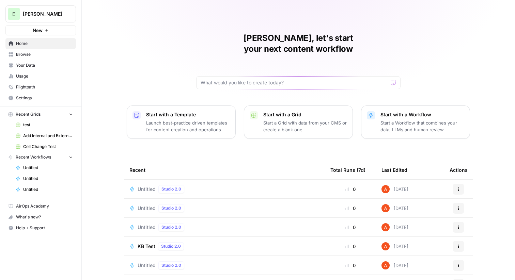
click at [148, 185] on div "Untitled Studio 2.0" at bounding box center [162, 189] width 49 height 8
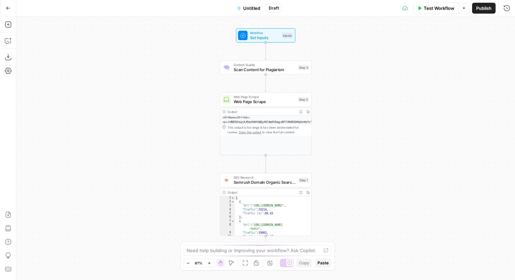
click at [284, 106] on div "Web Page Scrape Web Page Scrape Step 2 Copy step Delete step Add Note Test" at bounding box center [266, 100] width 92 height 14
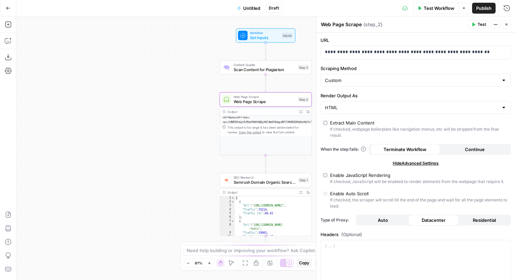
click at [479, 23] on span "Test" at bounding box center [481, 24] width 9 height 6
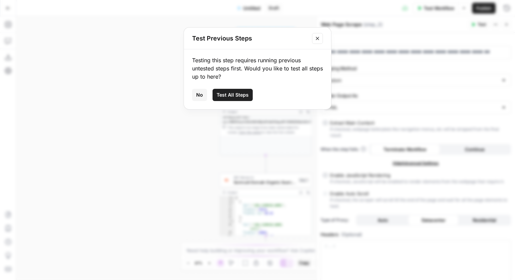
click at [238, 99] on button "Test All Steps" at bounding box center [232, 95] width 40 height 12
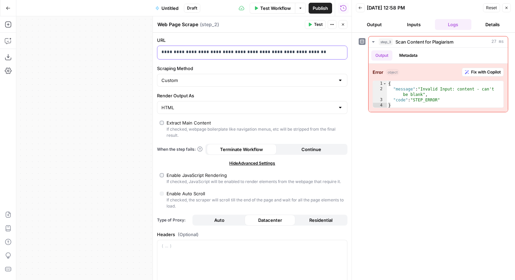
click at [300, 58] on div "**********" at bounding box center [246, 52] width 179 height 13
click at [319, 23] on span "Test" at bounding box center [318, 24] width 9 height 6
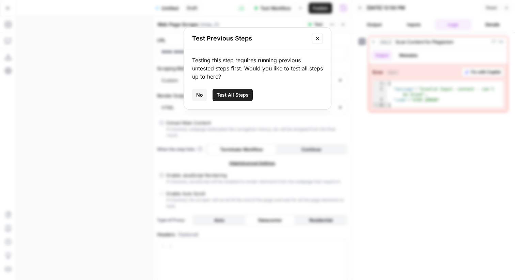
click at [235, 97] on span "Test All Steps" at bounding box center [233, 95] width 32 height 7
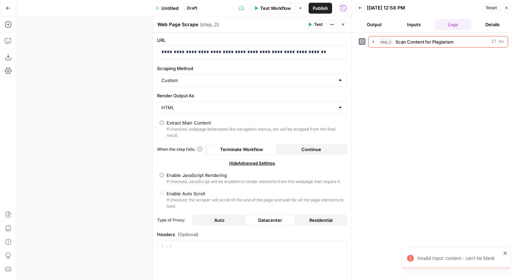
click at [500, 6] on div "Reset Close" at bounding box center [497, 8] width 28 height 10
click at [504, 6] on icon "button" at bounding box center [506, 8] width 4 height 4
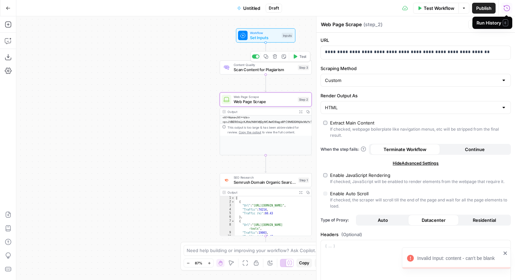
click at [254, 57] on div at bounding box center [255, 56] width 7 height 4
click at [479, 23] on span "Test" at bounding box center [481, 24] width 9 height 6
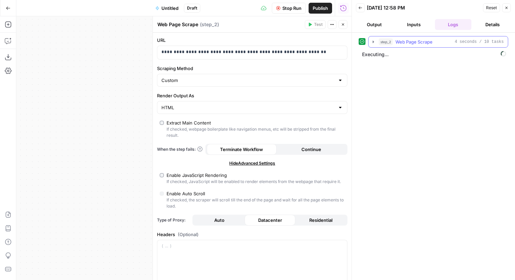
click at [424, 41] on span "Web Page Scrape" at bounding box center [413, 41] width 37 height 7
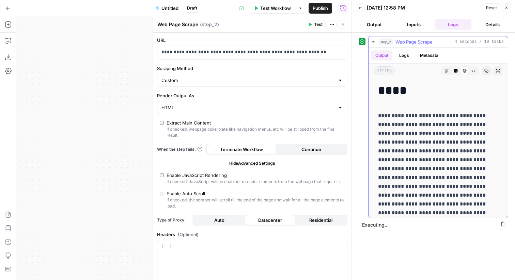
click at [426, 39] on span "Web Page Scrape" at bounding box center [413, 41] width 37 height 7
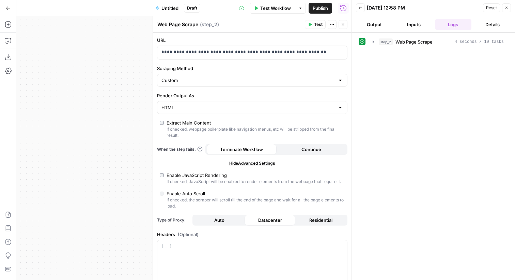
click at [508, 11] on button "Close" at bounding box center [506, 7] width 9 height 9
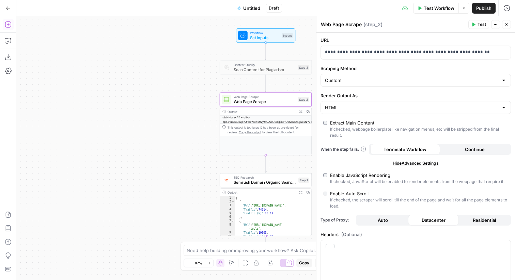
click at [10, 21] on icon "button" at bounding box center [8, 24] width 7 height 7
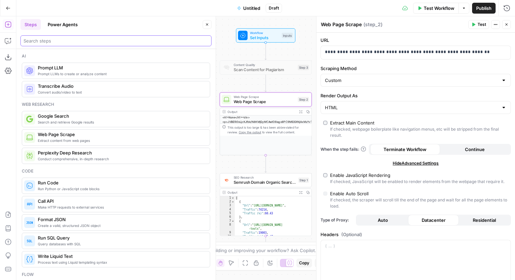
click at [50, 38] on input "search" at bounding box center [115, 40] width 185 height 7
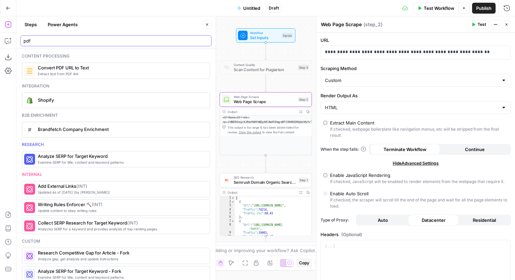
type input "pdf"
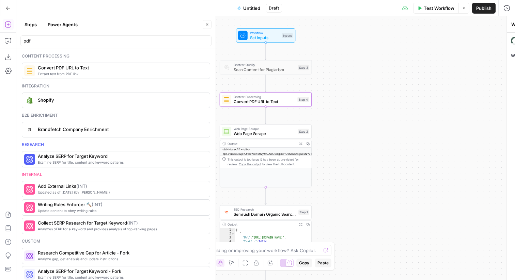
type textarea "Convert PDF URL to Text"
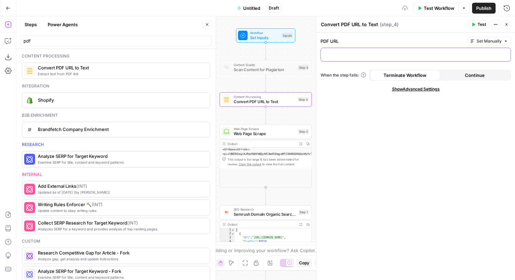
click at [340, 57] on p at bounding box center [415, 54] width 181 height 7
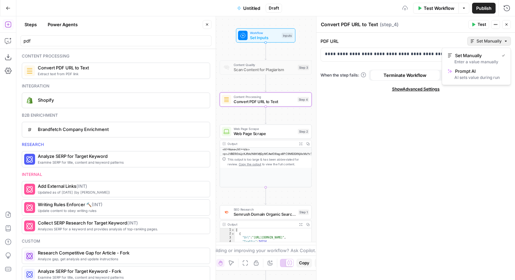
click at [485, 40] on span "Set Manually" at bounding box center [488, 41] width 25 height 6
click at [435, 89] on span "Show Advanced Settings" at bounding box center [416, 89] width 48 height 6
click at [431, 110] on input "Select Version" at bounding box center [411, 113] width 173 height 7
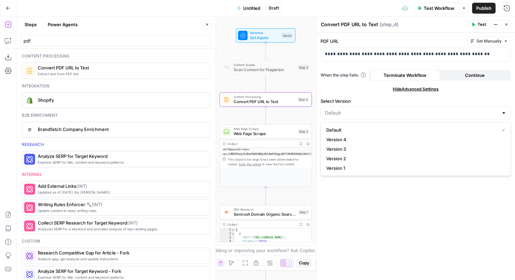
type input "Default"
click at [479, 19] on header "Convert PDF URL to Text Convert PDF URL to Text ( step_4 ) Test Actions Close" at bounding box center [415, 24] width 198 height 16
click at [481, 22] on span "Test" at bounding box center [481, 24] width 9 height 6
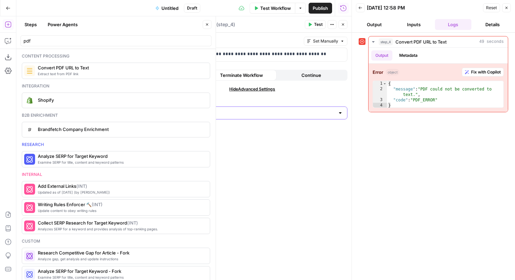
click at [305, 115] on input "Select Version" at bounding box center [247, 113] width 173 height 7
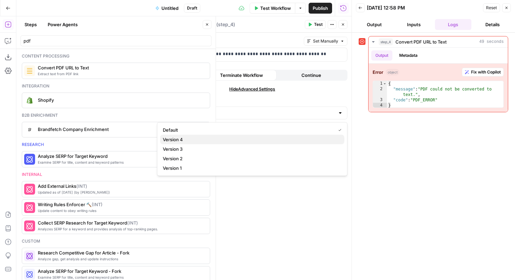
click at [278, 140] on span "Version 4" at bounding box center [251, 139] width 176 height 7
type input "Version 4"
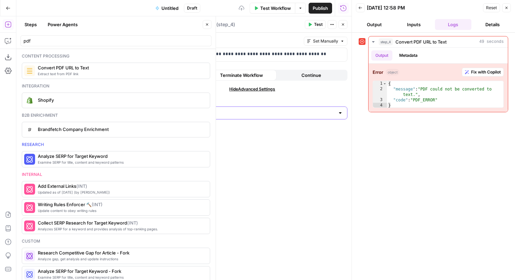
click at [318, 110] on input "Select Version" at bounding box center [247, 113] width 173 height 7
click at [289, 146] on span "Version 3" at bounding box center [251, 149] width 176 height 7
type input "Version 3"
click at [314, 24] on span "Test" at bounding box center [318, 24] width 9 height 6
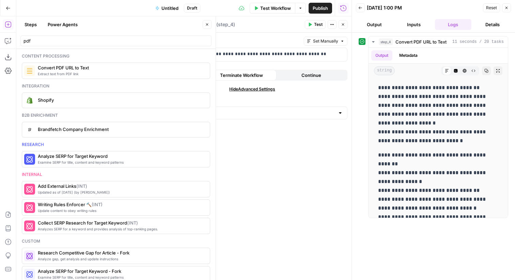
click at [142, 24] on div "Steps Power Agents" at bounding box center [110, 24] width 180 height 11
click at [208, 22] on button "Close" at bounding box center [207, 24] width 9 height 9
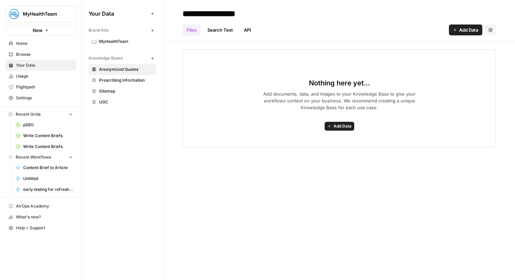
click at [133, 39] on span "MyHealthTeam" at bounding box center [126, 41] width 54 height 6
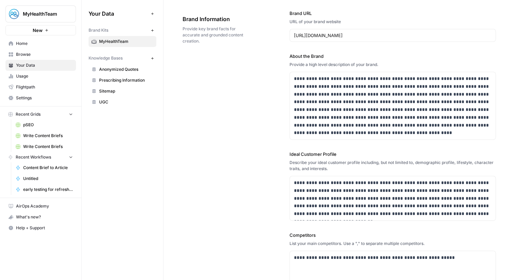
scroll to position [45, 0]
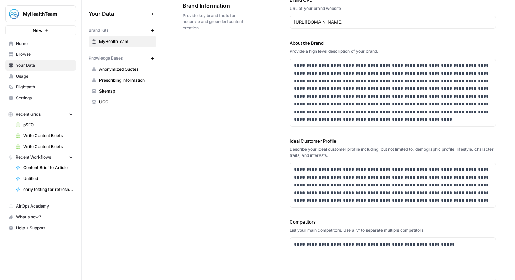
click at [151, 82] on span "Prescribing Information" at bounding box center [126, 80] width 54 height 6
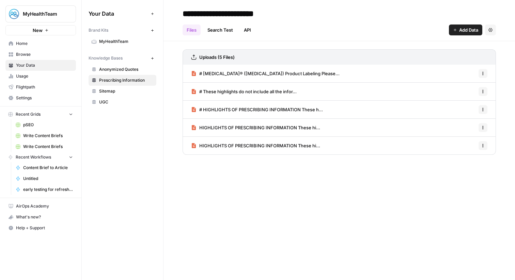
click at [131, 66] on link "Anonymized Quotes" at bounding box center [123, 69] width 68 height 11
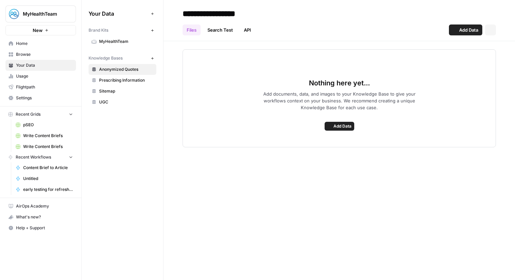
click at [125, 44] on span "MyHealthTeam" at bounding box center [126, 41] width 54 height 6
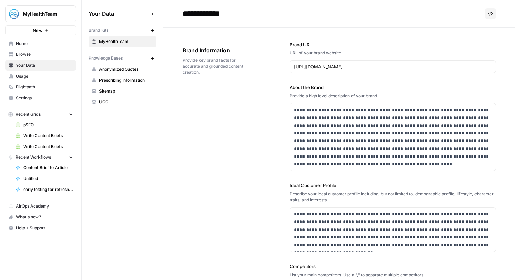
click at [133, 81] on span "Prescribing Information" at bounding box center [126, 80] width 54 height 6
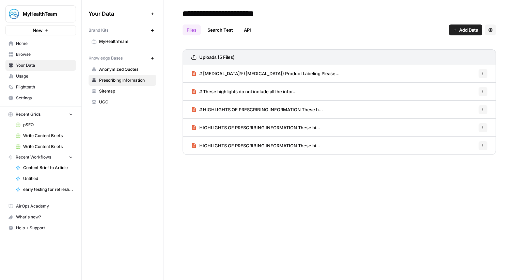
click at [251, 109] on span "# HIGHLIGHTS OF PRESCRIBING INFORMATION These h..." at bounding box center [261, 109] width 124 height 7
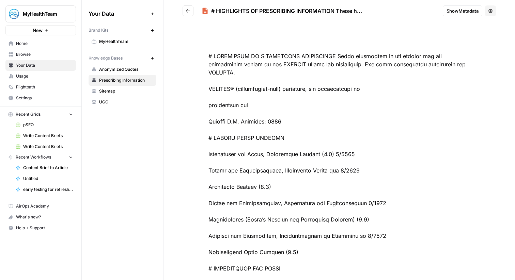
click at [193, 10] on button "Go back" at bounding box center [187, 10] width 11 height 11
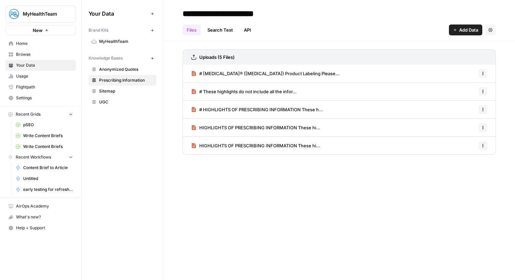
click at [258, 128] on span "HIGHLIGHTS OF PRESCRIBING INFORMATION These hi..." at bounding box center [259, 127] width 121 height 7
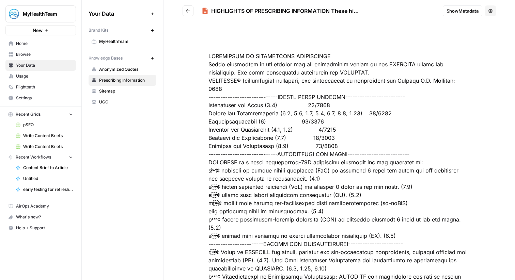
click at [170, 7] on header "HIGHLIGHTS OF PRESCRIBING INFORMATION These hi... Show Metadata Options" at bounding box center [338, 11] width 351 height 22
click at [186, 14] on button "Go back" at bounding box center [187, 10] width 11 height 11
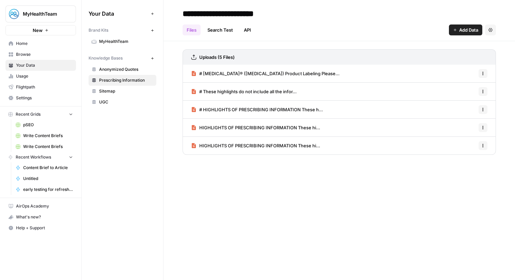
click at [227, 148] on span "HIGHLIGHTS OF PRESCRIBING INFORMATION These hi..." at bounding box center [259, 145] width 121 height 7
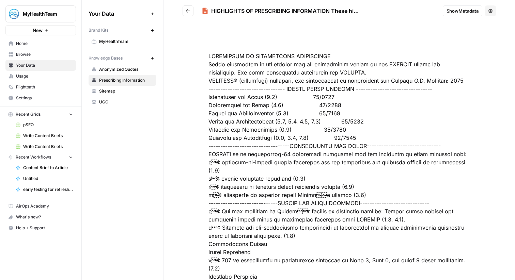
click at [185, 10] on button "Go back" at bounding box center [187, 10] width 11 height 11
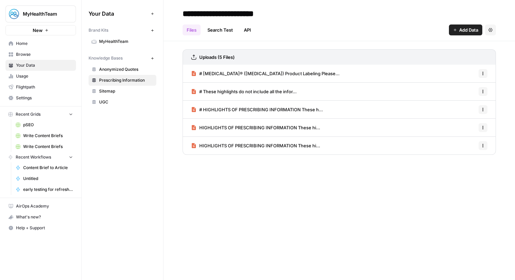
click at [250, 90] on span "# These highlights do not include all the infor..." at bounding box center [247, 91] width 97 height 7
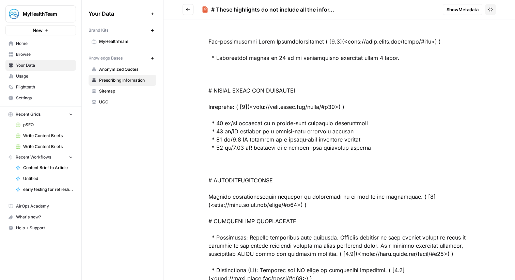
scroll to position [901, 0]
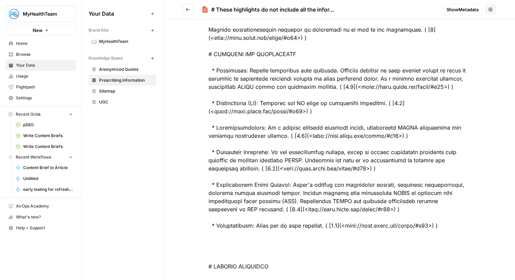
click at [190, 11] on icon "Go back" at bounding box center [188, 9] width 5 height 5
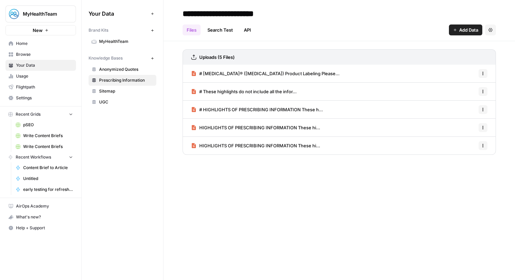
click at [221, 71] on span "# Enbrel® (etanercept) Product Labeling Please..." at bounding box center [269, 73] width 140 height 7
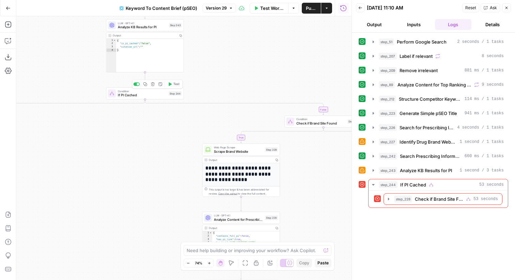
click at [176, 85] on span "Test" at bounding box center [176, 84] width 6 height 4
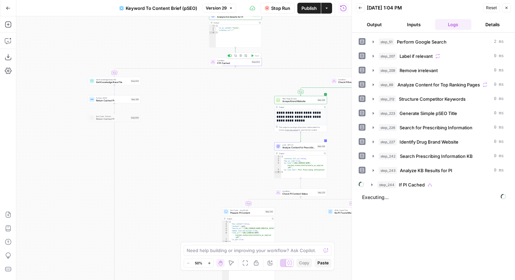
click at [217, 62] on span "If PI Cached" at bounding box center [233, 63] width 33 height 3
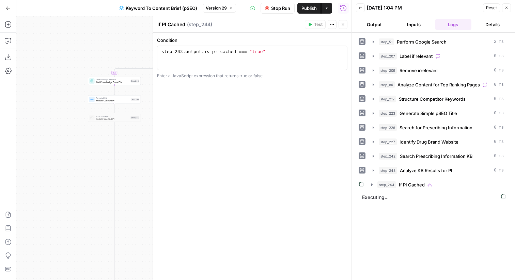
click at [341, 24] on icon "button" at bounding box center [343, 24] width 4 height 4
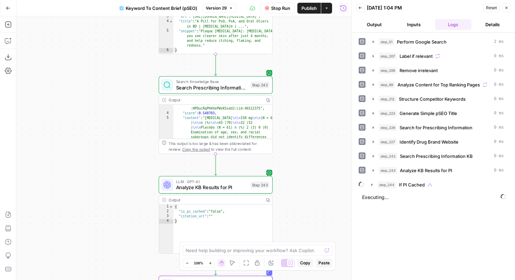
scroll to position [12, 0]
click at [242, 187] on span "Analyze KB Results for PI" at bounding box center [211, 187] width 71 height 7
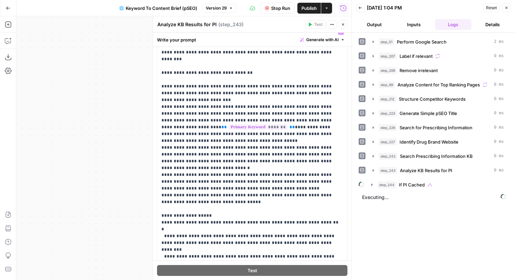
scroll to position [55, 0]
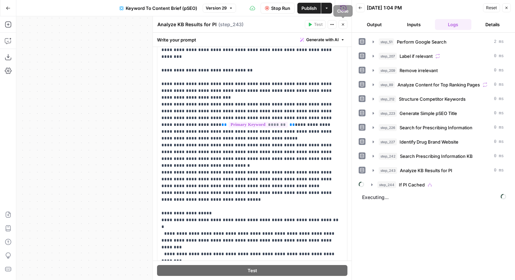
click at [341, 23] on icon "button" at bounding box center [343, 24] width 4 height 4
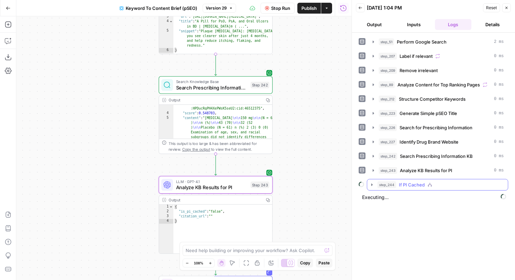
click at [406, 187] on span "If PI Cached" at bounding box center [412, 184] width 26 height 7
click at [427, 199] on span "Check if Brand Site Found" at bounding box center [439, 199] width 55 height 7
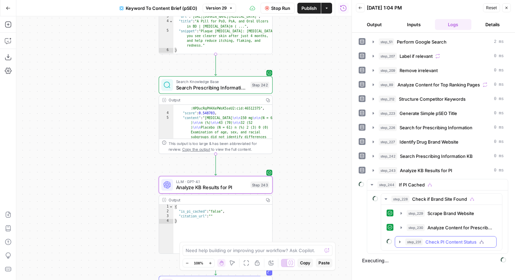
click at [438, 243] on span "Check PI Content Status" at bounding box center [450, 242] width 51 height 7
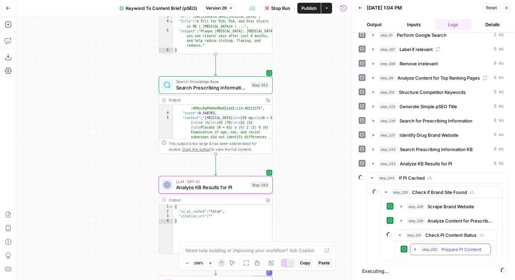
click at [441, 252] on span "Prepare PI Content" at bounding box center [461, 249] width 40 height 7
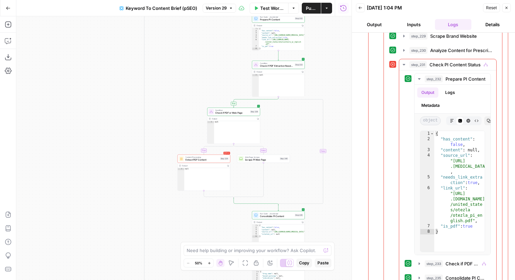
click at [199, 160] on span "Extract PDF Content" at bounding box center [201, 159] width 33 height 3
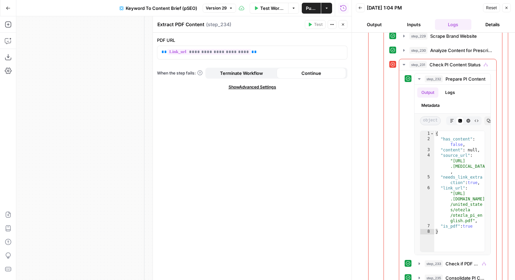
click at [240, 84] on span "Show Advanced Settings" at bounding box center [252, 87] width 48 height 6
click at [230, 109] on input "Select Version" at bounding box center [247, 111] width 173 height 7
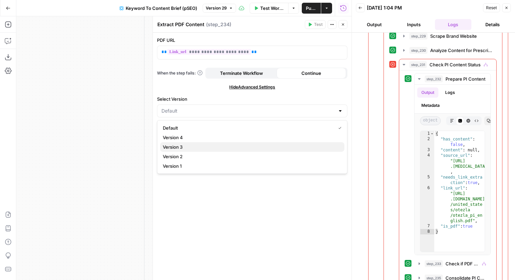
click at [211, 150] on span "Version 3" at bounding box center [251, 147] width 176 height 7
type input "Version 3"
click at [342, 25] on icon "button" at bounding box center [343, 24] width 4 height 4
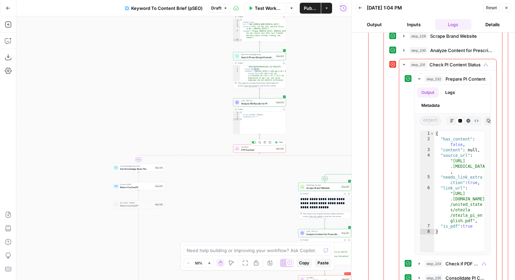
click at [279, 141] on span "Test" at bounding box center [280, 142] width 4 height 3
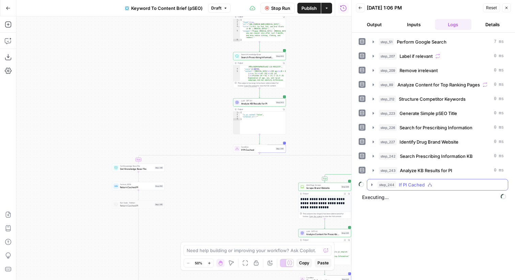
click at [417, 187] on span "If PI Cached" at bounding box center [412, 184] width 26 height 7
click at [417, 195] on button "step_228 Check if Brand Site Found" at bounding box center [441, 199] width 121 height 11
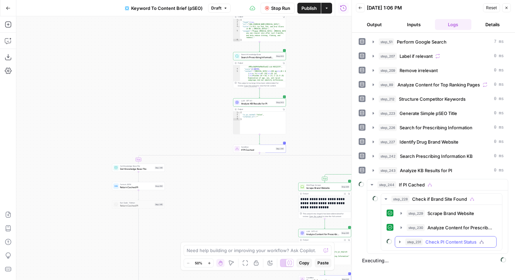
click at [436, 242] on span "Check PI Content Status" at bounding box center [450, 242] width 51 height 7
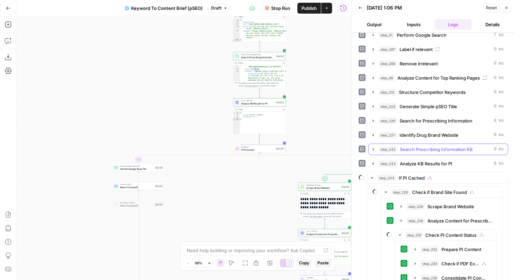
scroll to position [35, 0]
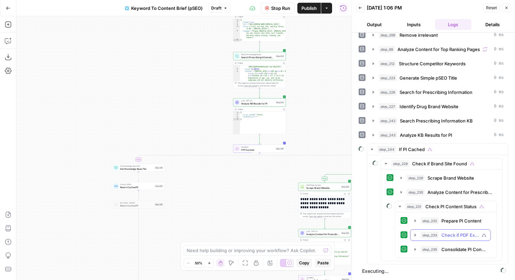
click at [461, 237] on span "Check if PDF Extraction Needed" at bounding box center [459, 235] width 37 height 7
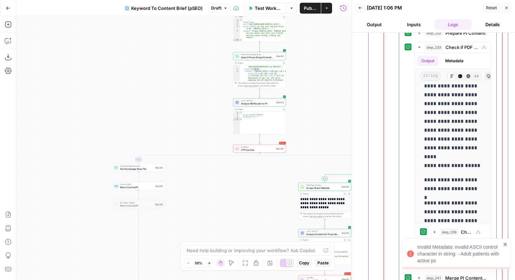
scroll to position [254, 0]
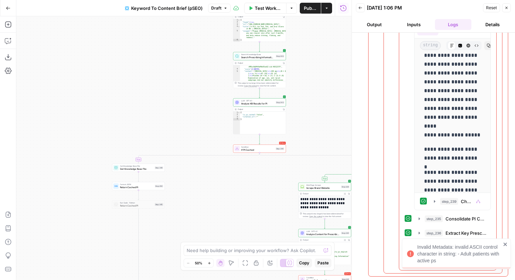
click at [505, 243] on icon "close" at bounding box center [505, 244] width 5 height 5
click at [464, 260] on span "Write to Knowledge Base" at bounding box center [466, 261] width 41 height 7
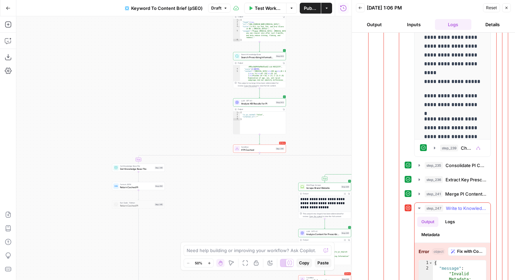
scroll to position [381, 0]
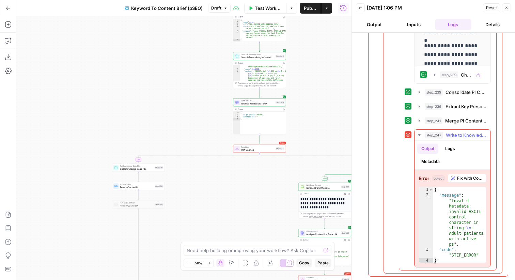
type textarea "**********"
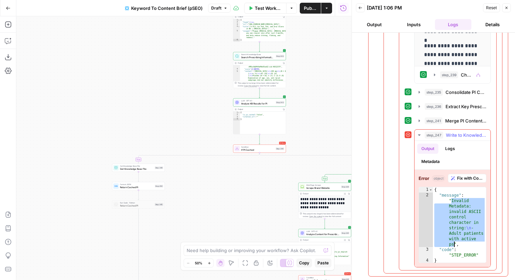
drag, startPoint x: 451, startPoint y: 199, endPoint x: 453, endPoint y: 245, distance: 46.0
click at [453, 245] on div "{ "message" : "Invalid Metadata: invalid ASCII control character in string: \n …" at bounding box center [459, 230] width 53 height 87
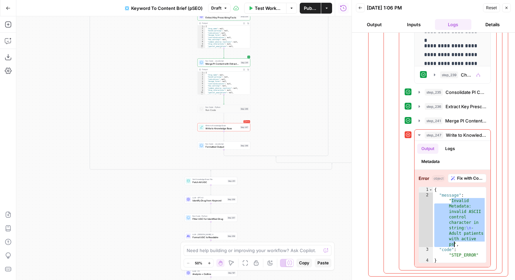
click at [218, 129] on span "Write to Knowledge Base" at bounding box center [221, 128] width 33 height 3
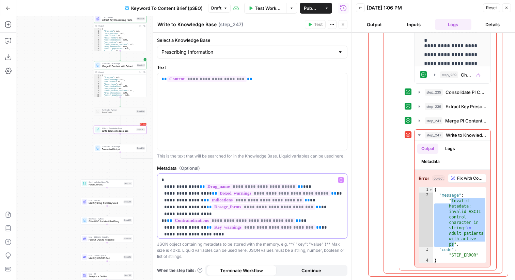
click at [297, 189] on p "**********" at bounding box center [251, 238] width 181 height 123
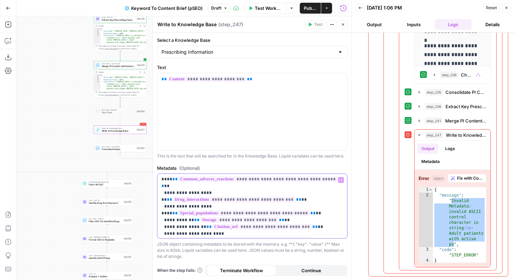
scroll to position [63, 0]
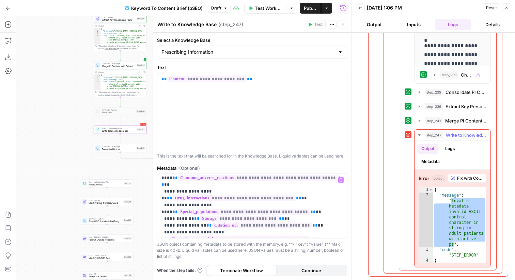
click at [466, 240] on div "{ "message" : "Invalid Metadata: invalid ASCII control character in string: \n …" at bounding box center [459, 230] width 53 height 87
drag, startPoint x: 465, startPoint y: 227, endPoint x: 454, endPoint y: 243, distance: 19.4
click at [454, 243] on div "{ "message" : "Invalid Metadata: invalid ASCII control character in string: \n …" at bounding box center [459, 230] width 53 height 87
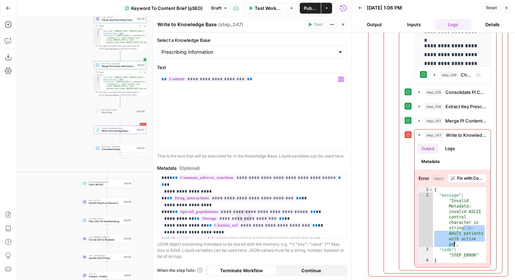
scroll to position [0, 0]
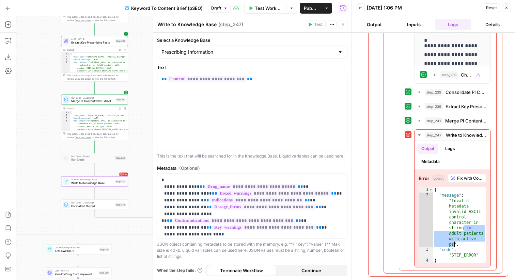
click at [126, 108] on icon "button" at bounding box center [125, 108] width 2 height 2
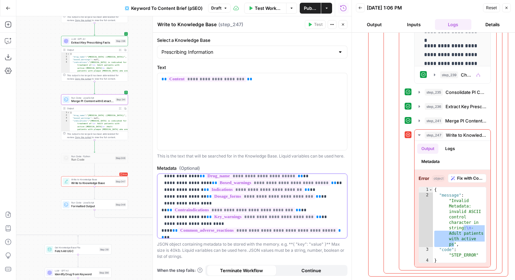
click at [176, 203] on p "**********" at bounding box center [251, 227] width 181 height 123
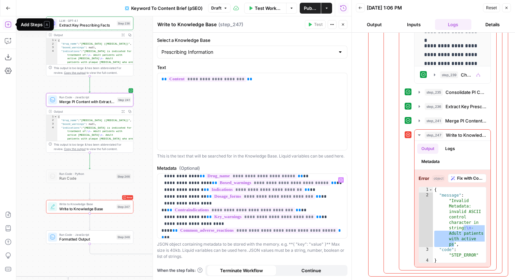
click at [6, 23] on icon "button" at bounding box center [8, 24] width 7 height 7
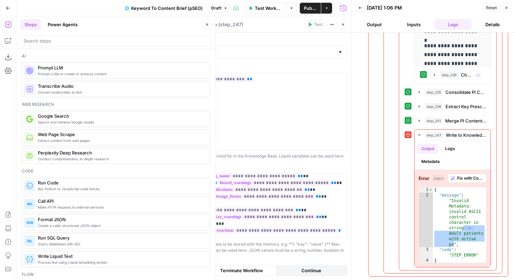
click at [343, 22] on button "Close" at bounding box center [342, 24] width 9 height 9
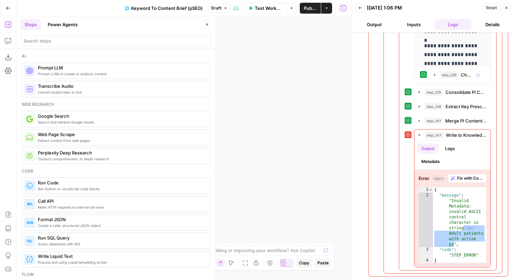
click at [509, 5] on button "Close" at bounding box center [506, 7] width 9 height 9
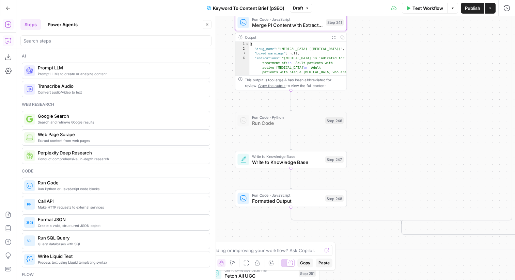
click at [9, 38] on icon "button" at bounding box center [8, 40] width 7 height 7
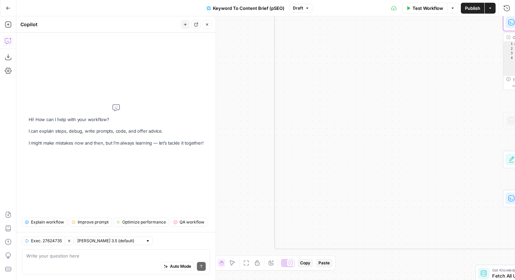
click at [99, 262] on div "Auto Mode Send" at bounding box center [115, 266] width 179 height 15
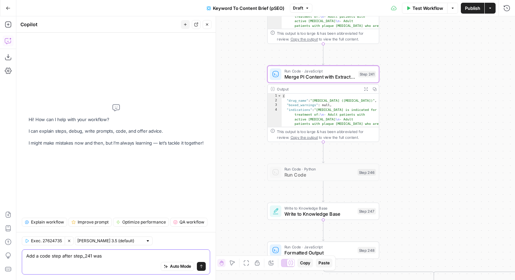
click at [154, 255] on textarea "Add a code step after step_241 was" at bounding box center [115, 256] width 179 height 7
click at [146, 258] on textarea "Add a code step after step_241 was" at bounding box center [115, 256] width 179 height 7
click at [131, 256] on textarea "Add a code step after step_241 was" at bounding box center [115, 256] width 179 height 7
click at [100, 256] on textarea "Add a code step after step_241 was" at bounding box center [115, 256] width 179 height 7
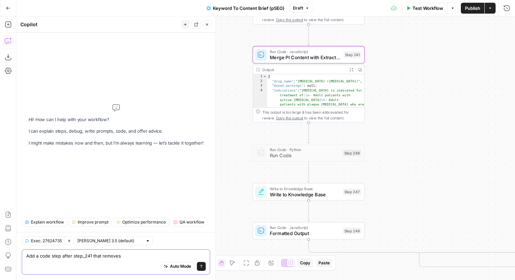
type textarea "Add a code step after step_241 that removes"
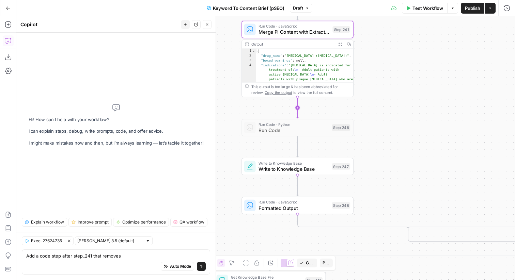
click at [298, 107] on icon "Edge from step_241 to step_246" at bounding box center [297, 107] width 2 height 21
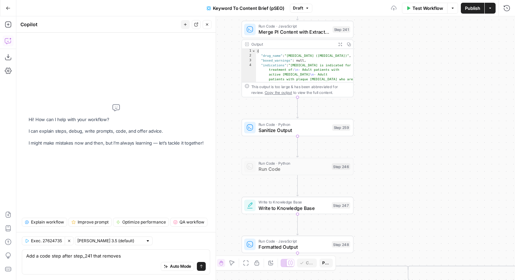
click at [299, 130] on span "Sanitize Output" at bounding box center [293, 130] width 71 height 7
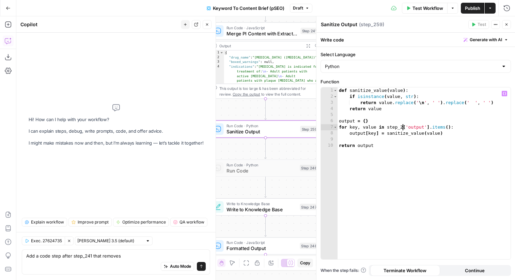
click at [402, 129] on div "def sanitize_value ( value ) : if isinstance ( value , str ) : return value . r…" at bounding box center [423, 179] width 173 height 184
type textarea "**********"
click at [295, 211] on span "Write to Knowledge Base" at bounding box center [261, 209] width 70 height 7
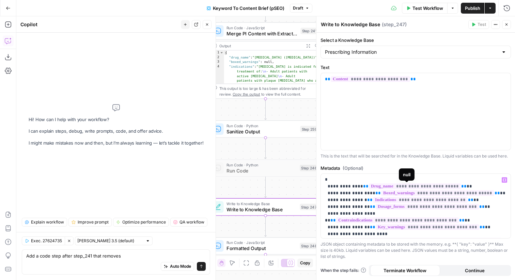
scroll to position [0, 0]
drag, startPoint x: 405, startPoint y: 187, endPoint x: 411, endPoint y: 187, distance: 6.5
click at [411, 187] on span "**********" at bounding box center [415, 187] width 92 height 6
copy span "***"
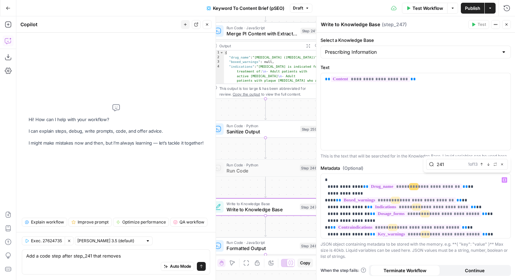
type input "241"
click at [496, 165] on icon "button" at bounding box center [495, 164] width 3 height 3
click at [456, 176] on input "text" at bounding box center [467, 178] width 76 height 7
type input "259"
click at [457, 189] on button "Replace all" at bounding box center [445, 190] width 39 height 9
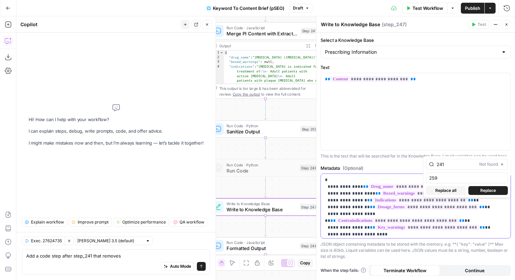
click at [489, 222] on p "**********" at bounding box center [415, 238] width 181 height 123
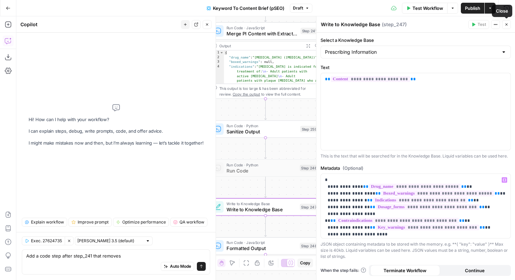
click at [508, 26] on button "Close" at bounding box center [506, 24] width 9 height 9
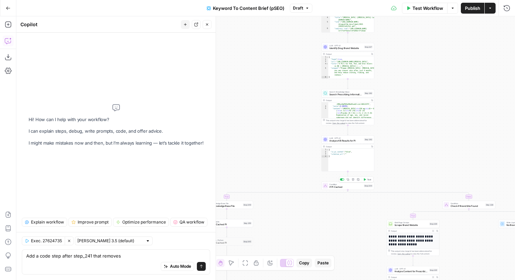
click at [367, 178] on span "Test" at bounding box center [369, 179] width 4 height 3
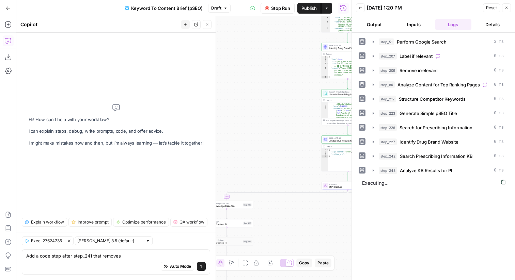
click at [206, 26] on icon "button" at bounding box center [207, 24] width 4 height 4
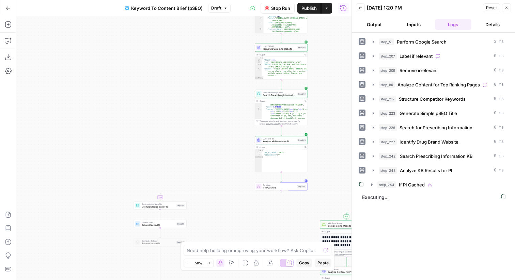
click at [437, 179] on div "step_244 If PI Cached" at bounding box center [437, 185] width 141 height 12
click at [432, 184] on div "step_244 If PI Cached" at bounding box center [440, 184] width 126 height 7
click at [435, 195] on button "step_228 Check if Brand Site Found" at bounding box center [441, 199] width 121 height 11
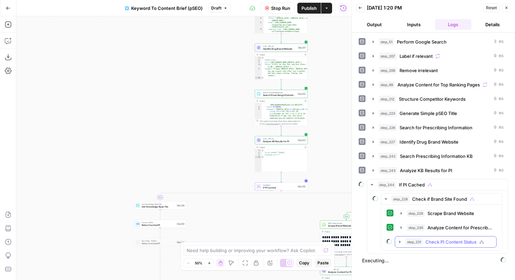
click at [443, 242] on span "Check PI Content Status" at bounding box center [450, 242] width 51 height 7
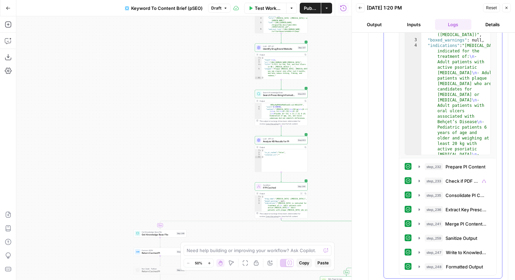
scroll to position [606, 0]
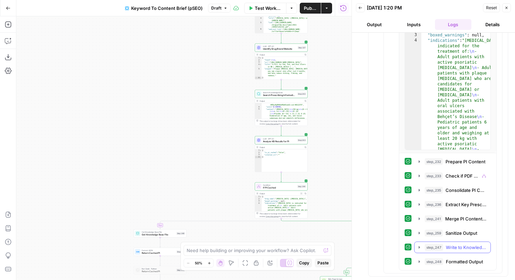
click at [476, 244] on span "Write to Knowledge Base" at bounding box center [466, 247] width 41 height 7
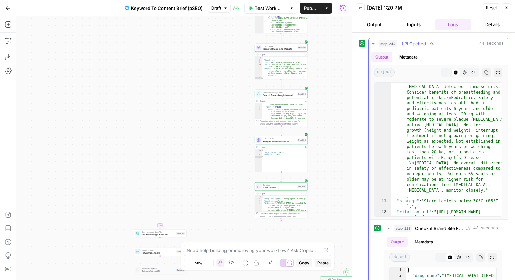
scroll to position [367, 0]
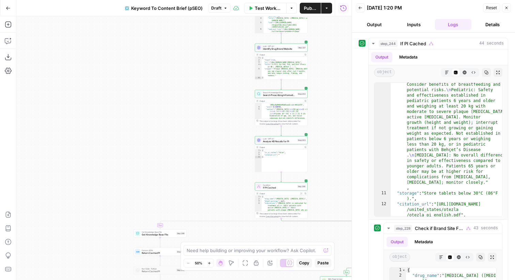
click at [308, 10] on span "Publish" at bounding box center [310, 8] width 13 height 7
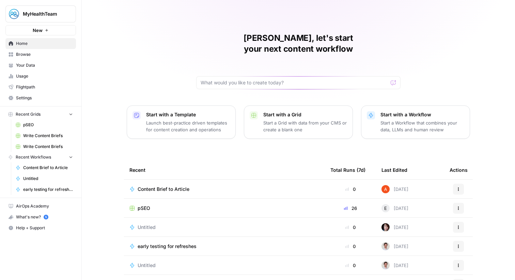
click at [65, 30] on button "New" at bounding box center [40, 30] width 70 height 10
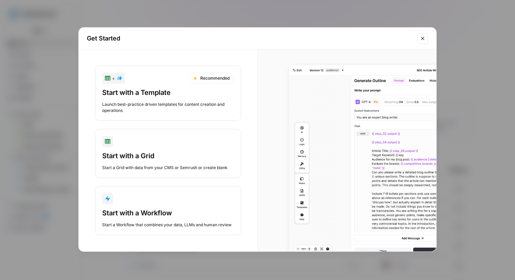
click at [153, 198] on div "button" at bounding box center [168, 198] width 132 height 11
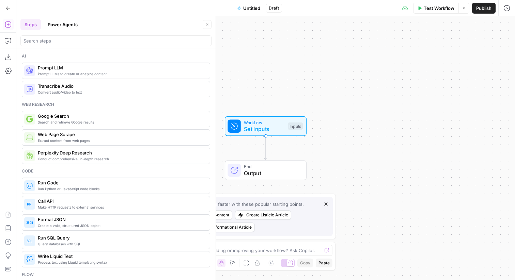
click at [252, 8] on span "Untitled" at bounding box center [251, 8] width 17 height 7
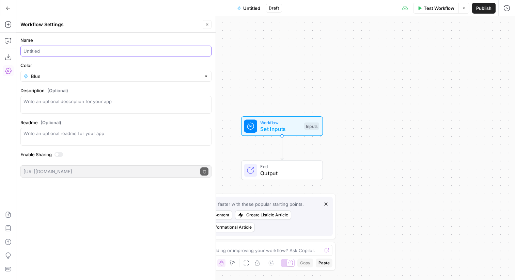
click at [82, 51] on input "Name" at bounding box center [115, 51] width 185 height 7
type input "Break Template"
click at [207, 25] on icon "button" at bounding box center [207, 24] width 4 height 4
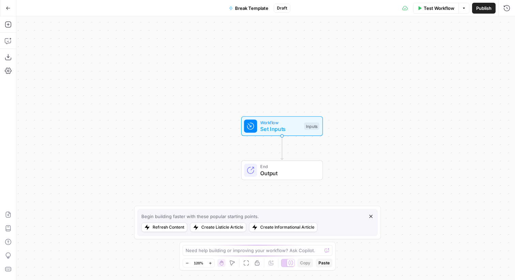
click at [2, 27] on div "Add Steps Copilot Download as JSON Settings Import JSON AirOps Academy Help Giv…" at bounding box center [8, 148] width 16 height 264
click at [9, 27] on icon "button" at bounding box center [8, 24] width 6 height 6
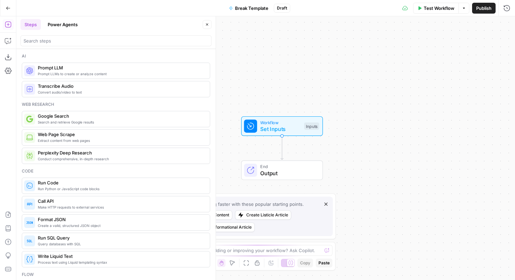
click at [58, 26] on button "Power Agents" at bounding box center [63, 24] width 38 height 11
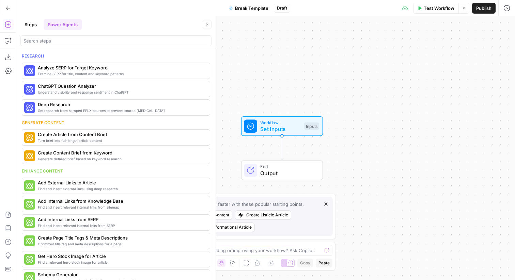
click at [37, 26] on button "Steps" at bounding box center [30, 24] width 20 height 11
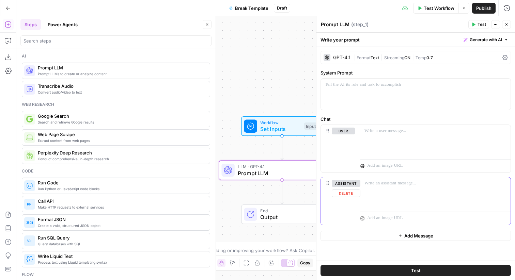
click at [346, 194] on button "Delete" at bounding box center [346, 193] width 29 height 7
click at [389, 145] on div at bounding box center [435, 140] width 150 height 31
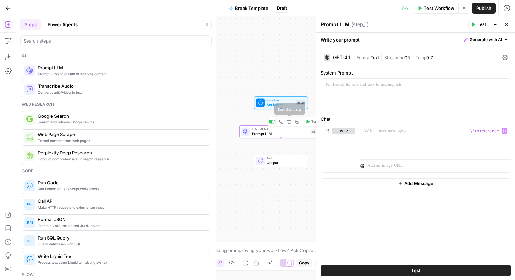
click at [288, 122] on icon "button" at bounding box center [289, 122] width 4 height 4
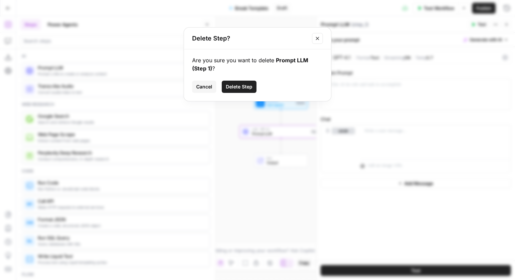
click at [246, 88] on span "Delete Step" at bounding box center [239, 86] width 27 height 7
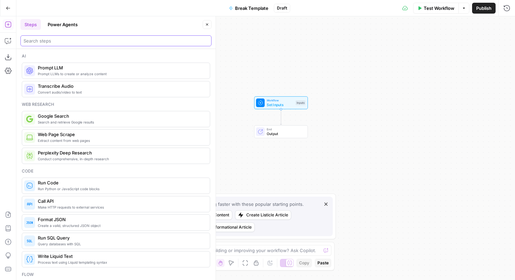
click at [67, 43] on input "search" at bounding box center [115, 40] width 185 height 7
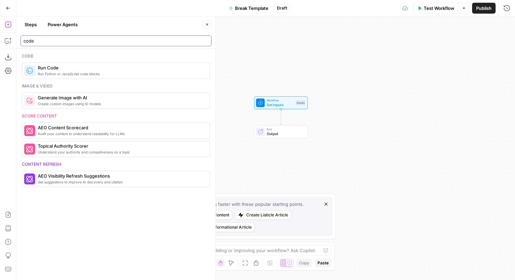
type input "code"
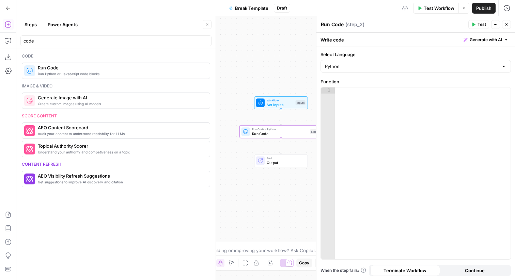
click at [371, 103] on div at bounding box center [423, 179] width 176 height 184
paste textarea
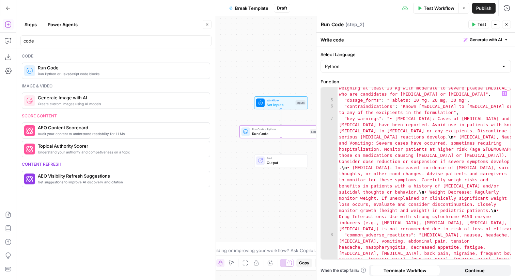
scroll to position [0, 0]
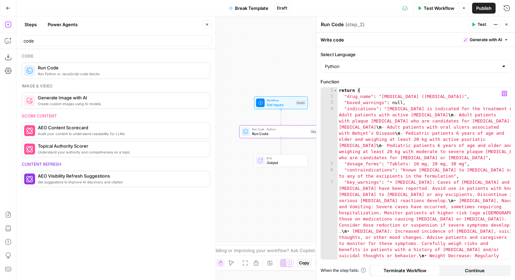
type textarea "*"
click at [479, 25] on span "Test" at bounding box center [481, 24] width 9 height 6
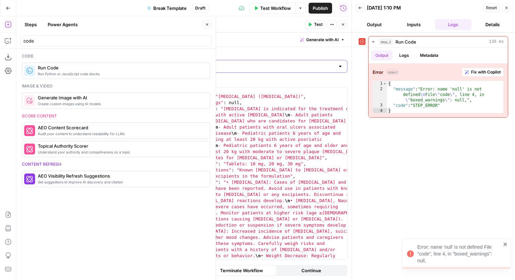
click at [208, 68] on input "Select Language" at bounding box center [247, 66] width 173 height 7
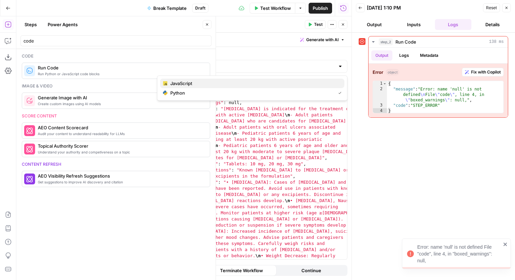
click at [203, 85] on span "JavaScript" at bounding box center [254, 83] width 169 height 7
type input "JavaScript"
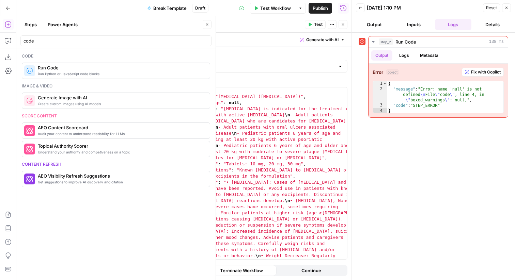
click at [320, 22] on span "Test" at bounding box center [318, 24] width 9 height 6
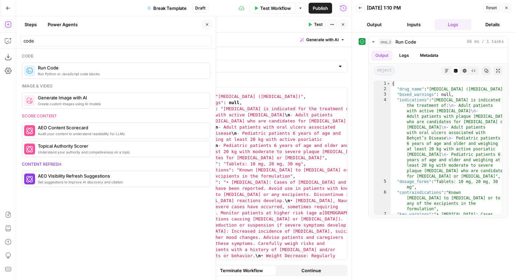
click at [508, 4] on button "Close" at bounding box center [506, 7] width 9 height 9
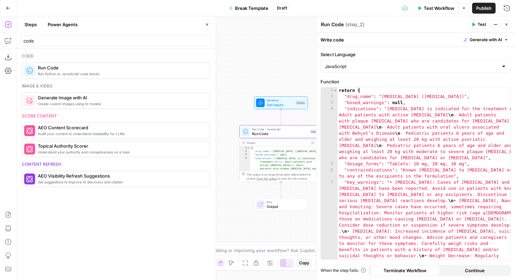
click at [505, 22] on button "Close" at bounding box center [506, 24] width 9 height 9
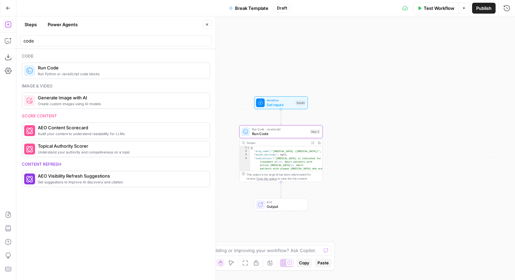
click at [144, 37] on div "code" at bounding box center [115, 40] width 191 height 11
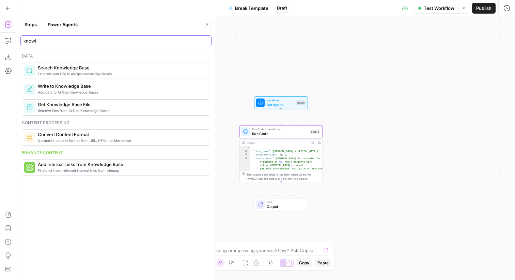
type input "knowl"
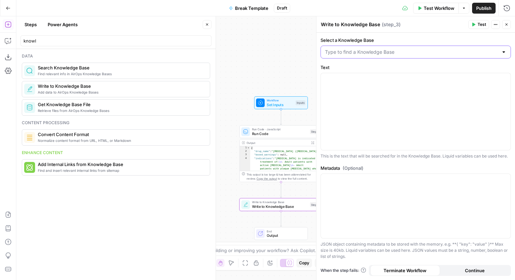
click at [336, 50] on input "Select a Knowledge Base" at bounding box center [411, 52] width 173 height 7
click at [356, 86] on span "Prescribing Information" at bounding box center [414, 88] width 176 height 7
type input "Prescribing Information"
click at [361, 96] on div at bounding box center [416, 111] width 190 height 77
click at [366, 208] on div at bounding box center [416, 206] width 190 height 65
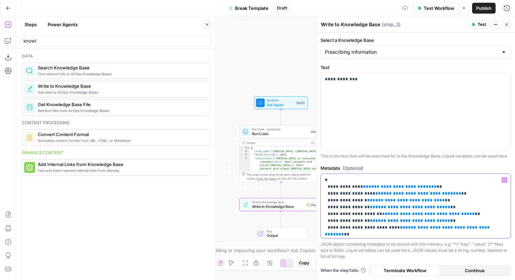
click at [466, 181] on p "**********" at bounding box center [415, 228] width 181 height 102
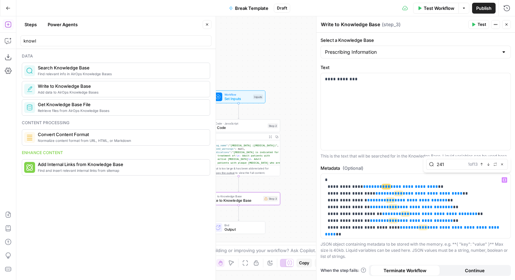
type input "241"
click at [430, 164] on div "241 1 of 13 Previous match Next Match Replace Close" at bounding box center [467, 164] width 82 height 11
click at [494, 164] on icon "button" at bounding box center [494, 164] width 3 height 3
click at [450, 174] on div at bounding box center [467, 178] width 82 height 11
type input "2"
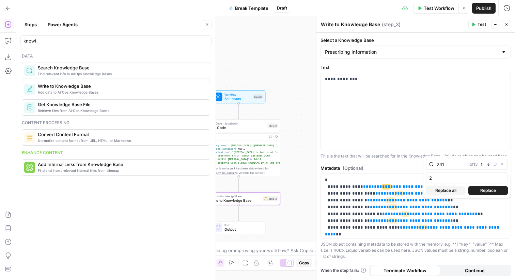
click at [456, 189] on span "Replace all" at bounding box center [445, 191] width 21 height 6
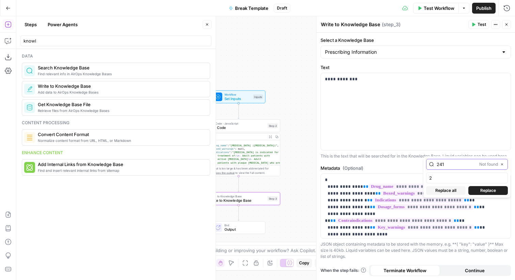
click at [501, 163] on icon "button" at bounding box center [501, 164] width 3 height 3
click at [483, 23] on span "Test" at bounding box center [481, 24] width 9 height 6
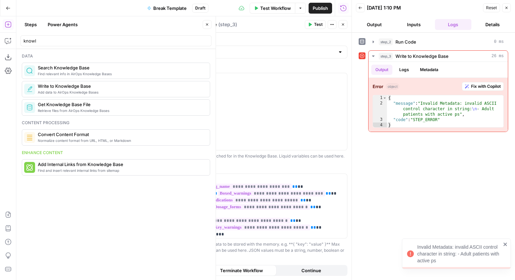
click at [346, 28] on button "Close" at bounding box center [342, 24] width 9 height 9
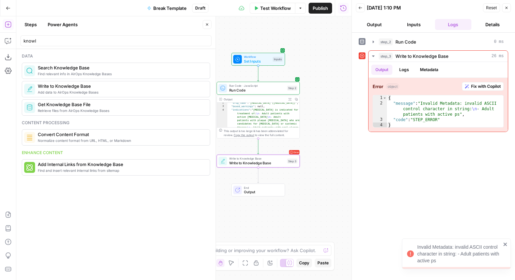
scroll to position [6, 0]
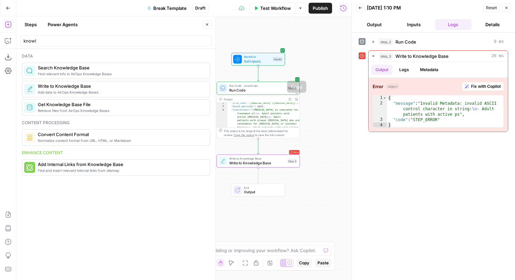
click at [290, 99] on icon "button" at bounding box center [289, 99] width 3 height 3
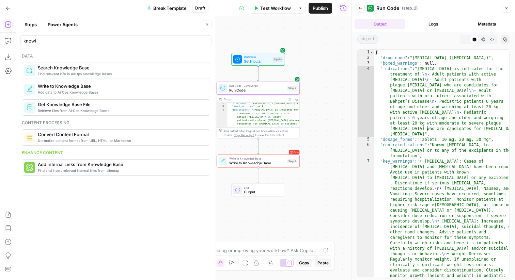
click at [426, 130] on div "{ "drug_name" : "[MEDICAL_DATA] ([MEDICAL_DATA])" , "boxed_warnings" : null , "…" at bounding box center [441, 237] width 135 height 374
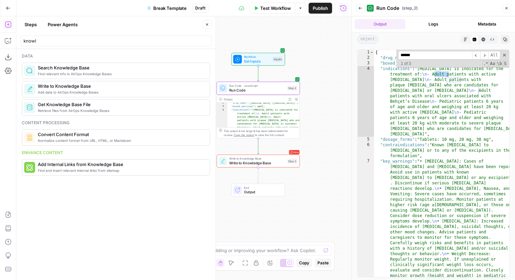
scroll to position [0, 0]
type input "**********"
click at [505, 54] on span at bounding box center [504, 55] width 5 height 5
type textarea "**********"
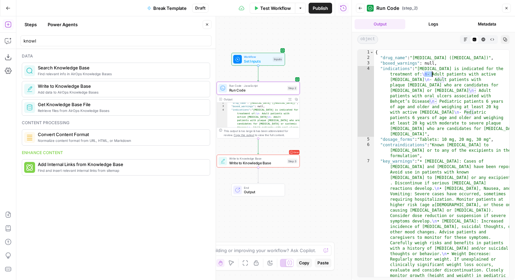
drag, startPoint x: 425, startPoint y: 75, endPoint x: 432, endPoint y: 76, distance: 7.9
click at [432, 76] on div "{ "drug_name" : "[MEDICAL_DATA] ([MEDICAL_DATA])" , "boxed_warnings" : null , "…" at bounding box center [441, 237] width 135 height 374
click at [269, 162] on span "Write to Knowledge Base" at bounding box center [257, 162] width 56 height 5
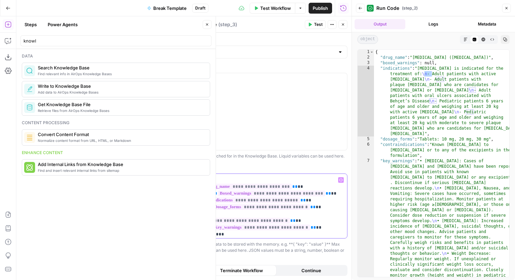
click at [300, 197] on p "**********" at bounding box center [251, 238] width 181 height 123
drag, startPoint x: 195, startPoint y: 201, endPoint x: 286, endPoint y: 202, distance: 90.9
click at [286, 202] on p "**********" at bounding box center [251, 238] width 181 height 123
click at [315, 25] on span "Test" at bounding box center [318, 24] width 9 height 6
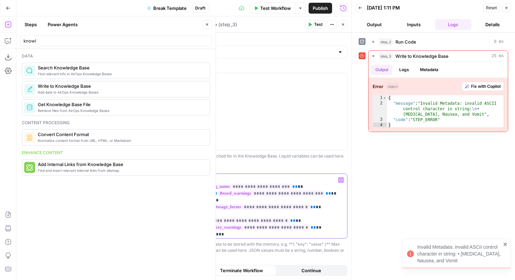
click at [230, 202] on p "**********" at bounding box center [251, 238] width 181 height 123
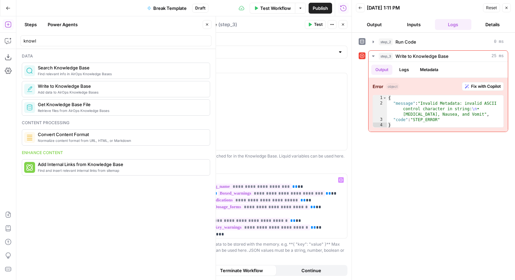
click at [507, 7] on icon "button" at bounding box center [506, 8] width 4 height 4
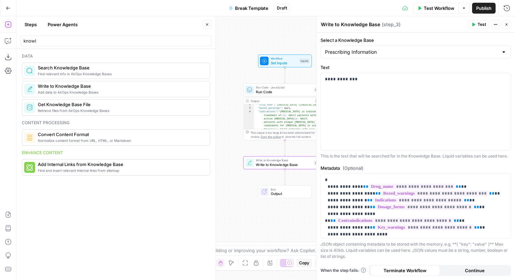
click at [506, 24] on icon "button" at bounding box center [506, 24] width 2 height 2
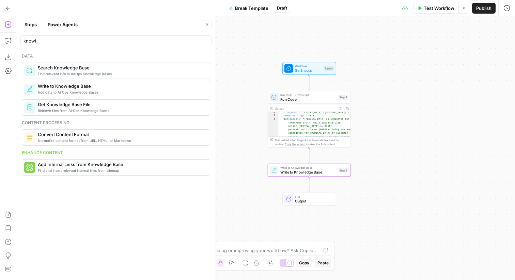
click at [333, 172] on span "Write to Knowledge Base" at bounding box center [308, 172] width 56 height 5
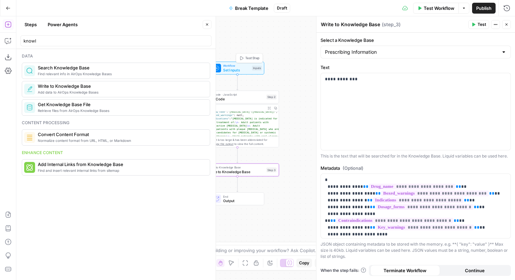
click at [248, 59] on span "Test Step" at bounding box center [252, 58] width 14 height 5
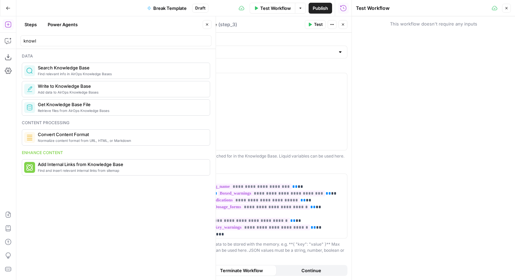
click at [510, 9] on button "Close" at bounding box center [506, 8] width 9 height 9
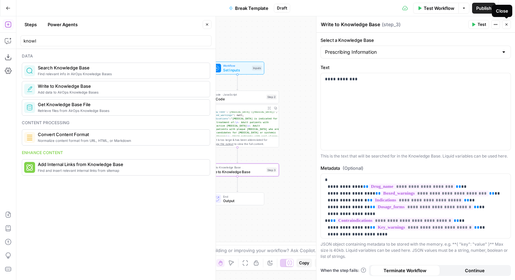
click at [505, 26] on icon "button" at bounding box center [506, 24] width 4 height 4
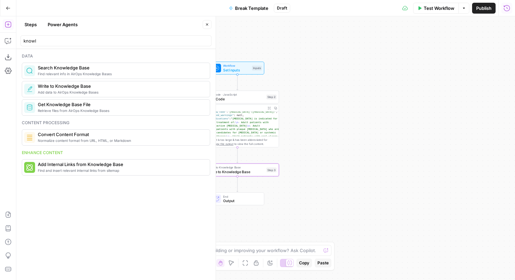
drag, startPoint x: 505, startPoint y: 26, endPoint x: 486, endPoint y: 36, distance: 21.2
click at [486, 36] on div "Workflow Set Inputs Inputs Run Code · JavaScript Run Code Step 2 Output Expand …" at bounding box center [265, 148] width 498 height 264
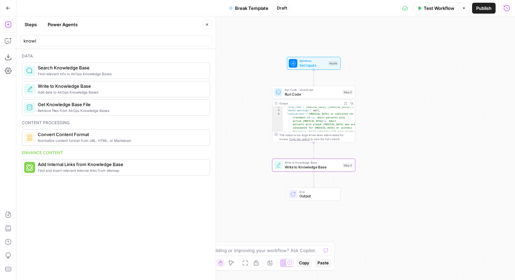
click at [442, 12] on button "Test Workflow" at bounding box center [436, 8] width 46 height 11
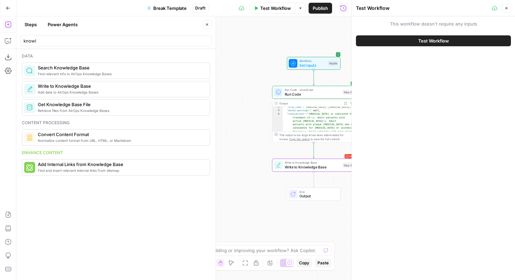
click at [406, 39] on button "Test Workflow" at bounding box center [433, 40] width 155 height 11
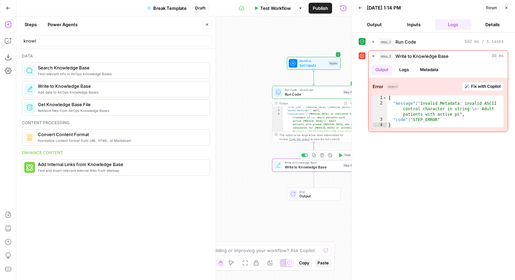
click at [324, 164] on span "Write to Knowledge Base" at bounding box center [313, 166] width 56 height 5
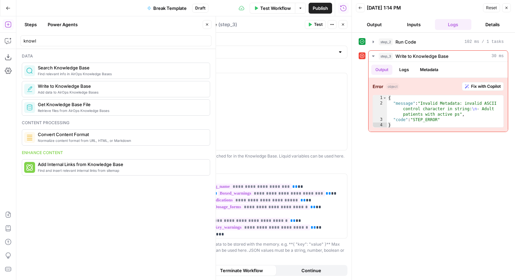
click at [506, 10] on button "Close" at bounding box center [506, 7] width 9 height 9
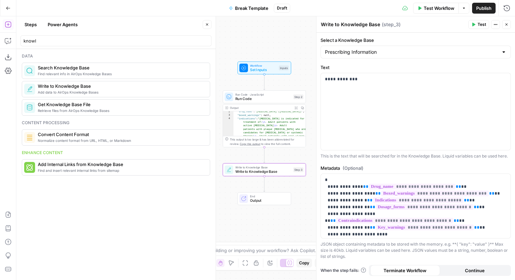
click at [474, 23] on icon "button" at bounding box center [473, 24] width 4 height 4
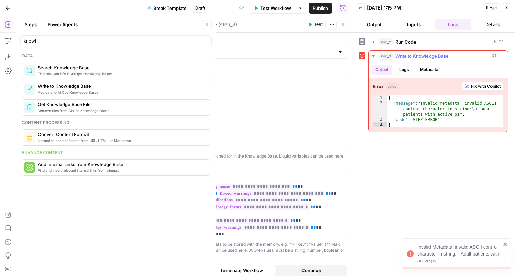
click at [484, 83] on span "Fix with Copilot" at bounding box center [486, 86] width 30 height 6
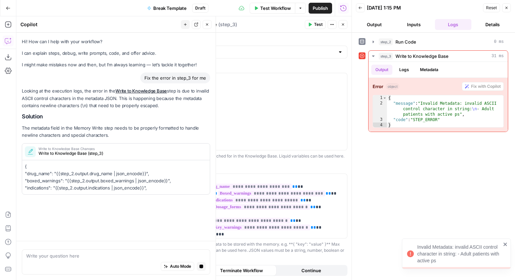
click at [396, 144] on div "step_2 Run Code 0 ms step_3 Write to Knowledge Base 31 ms Output Logs Metadata …" at bounding box center [432, 156] width 149 height 241
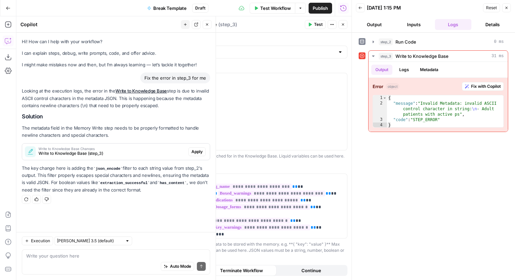
click at [456, 147] on div "step_2 Run Code 0 ms step_3 Write to Knowledge Base 31 ms Output Logs Metadata …" at bounding box center [432, 156] width 149 height 241
click at [196, 155] on button "Apply" at bounding box center [196, 151] width 17 height 9
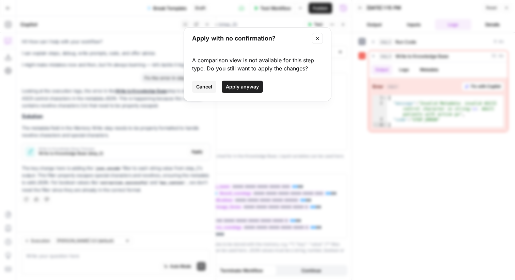
click at [247, 89] on span "Apply anyway" at bounding box center [242, 86] width 33 height 7
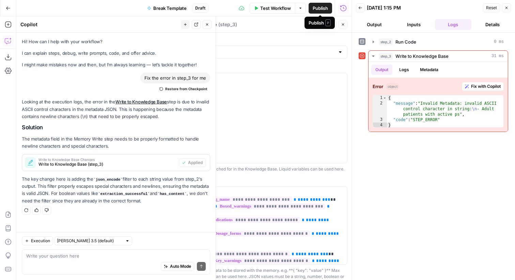
click at [320, 23] on div "Publish P" at bounding box center [319, 22] width 22 height 7
click at [318, 26] on span "Test" at bounding box center [318, 24] width 9 height 6
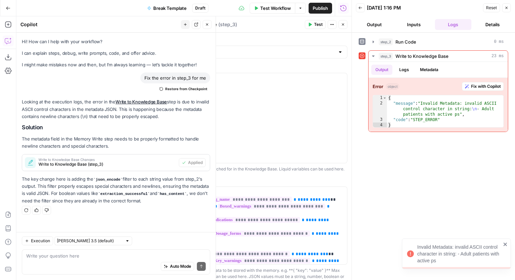
click at [317, 28] on button "Test" at bounding box center [315, 24] width 21 height 9
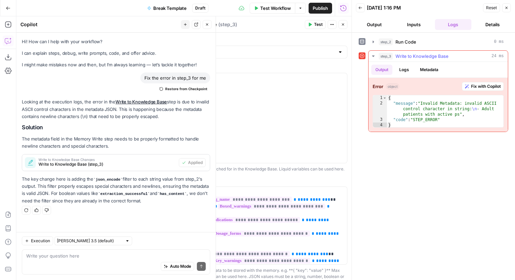
click at [405, 68] on button "Logs" at bounding box center [404, 70] width 18 height 10
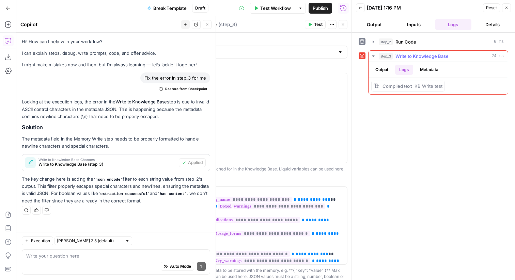
click at [428, 68] on button "Metadata" at bounding box center [429, 70] width 27 height 10
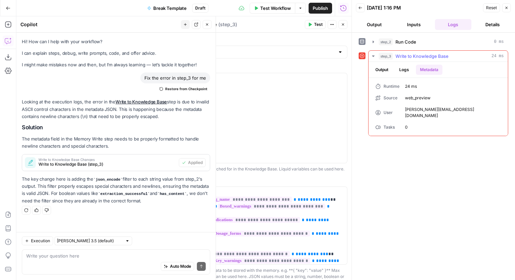
click at [389, 71] on button "Output" at bounding box center [381, 70] width 21 height 10
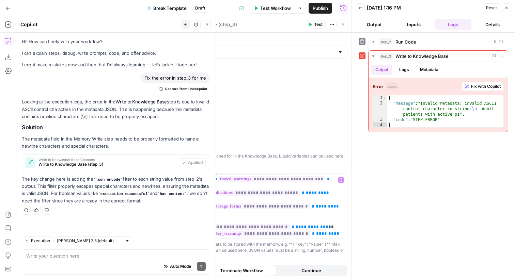
scroll to position [29, 0]
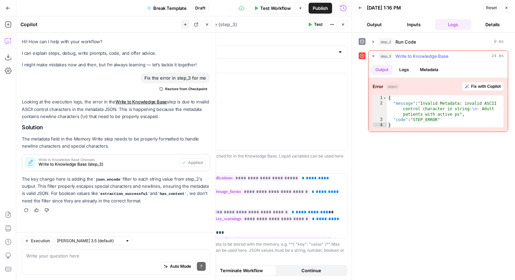
click at [468, 87] on button "Fix with Copilot" at bounding box center [483, 86] width 42 height 9
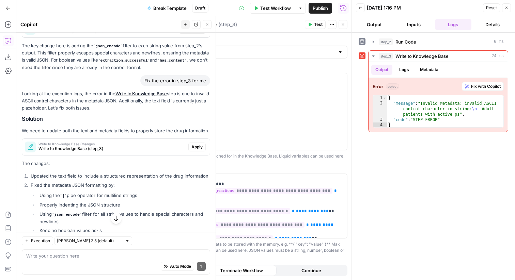
scroll to position [132, 0]
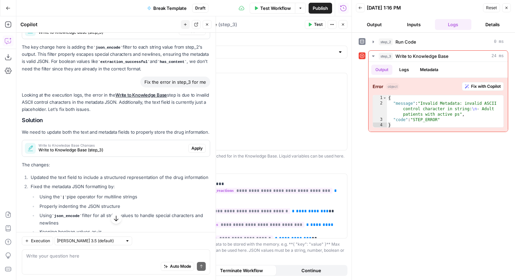
click at [195, 150] on span "Apply" at bounding box center [196, 148] width 11 height 6
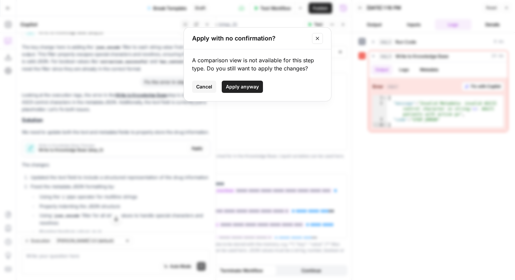
click at [257, 84] on span "Apply anyway" at bounding box center [242, 86] width 33 height 7
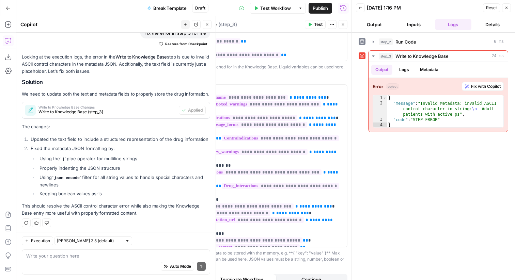
scroll to position [193, 0]
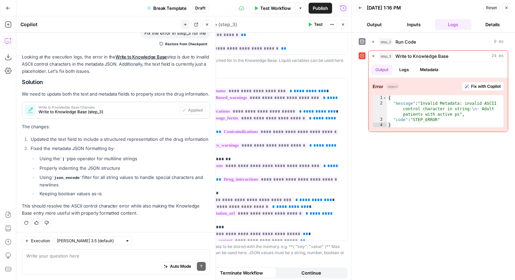
click at [316, 22] on span "Test" at bounding box center [318, 24] width 9 height 6
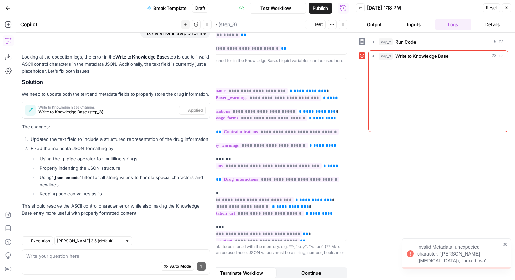
scroll to position [181, 0]
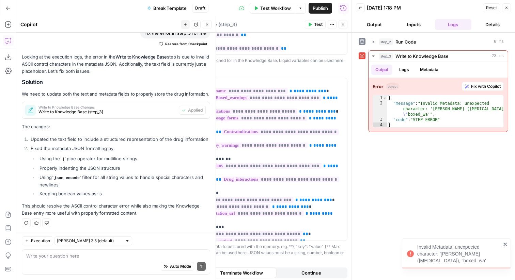
click at [509, 6] on button "Close" at bounding box center [506, 7] width 9 height 9
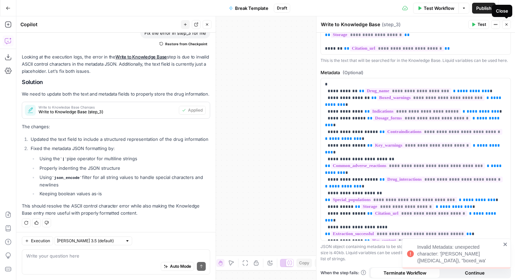
click at [506, 23] on icon "button" at bounding box center [506, 24] width 4 height 4
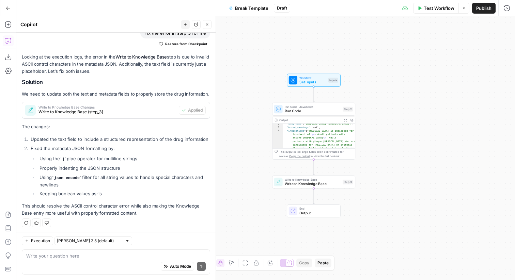
click at [80, 273] on div "Auto Mode Send" at bounding box center [115, 266] width 179 height 15
click at [70, 254] on textarea at bounding box center [115, 256] width 179 height 7
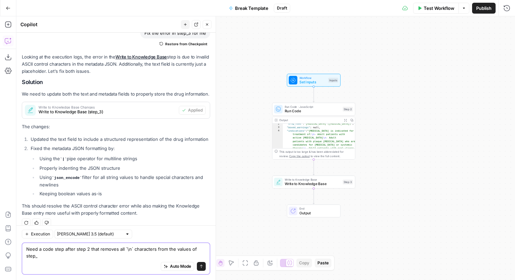
scroll to position [188, 0]
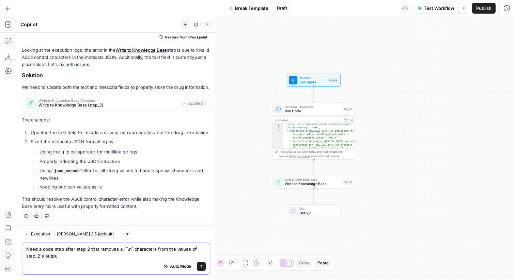
type textarea "Need a code step after step 2 that removes all `\n` characters from the values …"
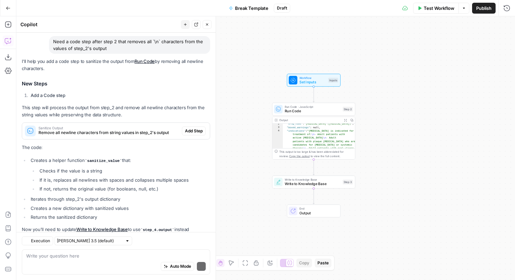
scroll to position [410, 0]
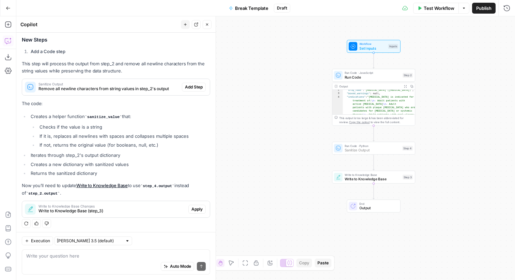
click at [194, 85] on span "Add Step" at bounding box center [194, 87] width 18 height 6
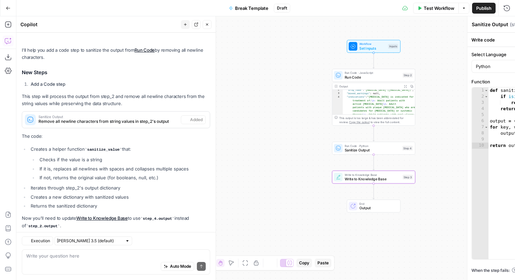
scroll to position [421, 0]
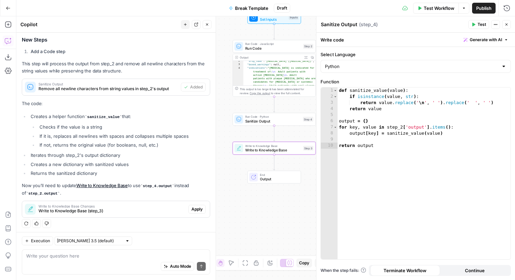
click at [191, 207] on span "Apply" at bounding box center [196, 209] width 11 height 6
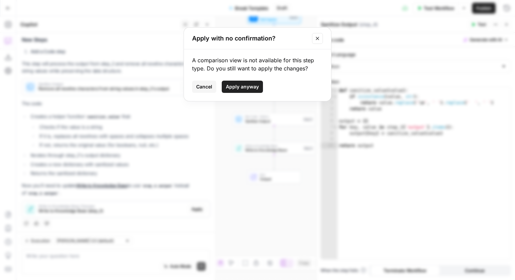
click at [200, 93] on div "A comparison view is not available for this step type. Do you still want to app…" at bounding box center [257, 75] width 147 height 52
click at [200, 90] on button "Cancel" at bounding box center [204, 87] width 24 height 12
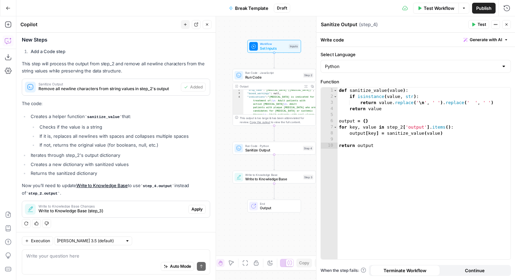
click at [478, 26] on span "Test" at bounding box center [481, 24] width 9 height 6
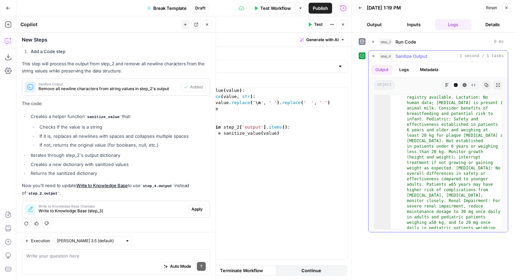
scroll to position [509, 0]
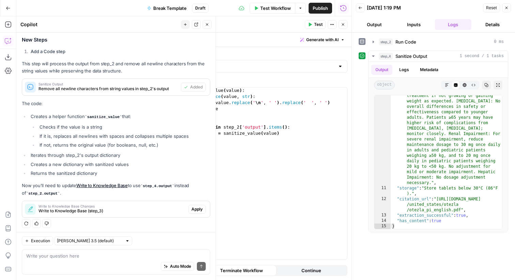
click at [507, 6] on icon "button" at bounding box center [506, 8] width 4 height 4
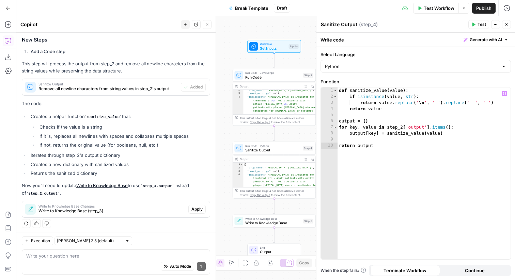
type textarea "**********"
click at [388, 148] on div "def sanitize_value ( value ) : if isinstance ( value , str ) : return value . r…" at bounding box center [423, 179] width 173 height 184
click at [273, 151] on span "Sanitize Output" at bounding box center [272, 149] width 55 height 5
click at [5, 11] on button "Go Back" at bounding box center [8, 8] width 12 height 12
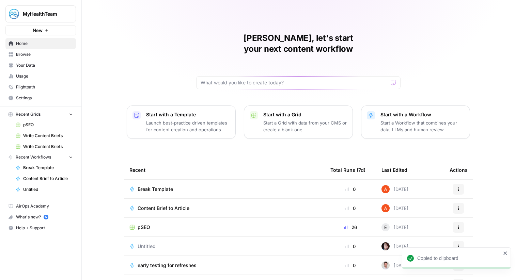
click at [156, 186] on span "Break Template" at bounding box center [155, 189] width 35 height 7
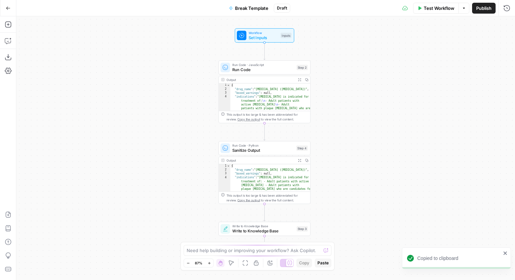
click at [253, 11] on button "Break Template" at bounding box center [249, 8] width 48 height 11
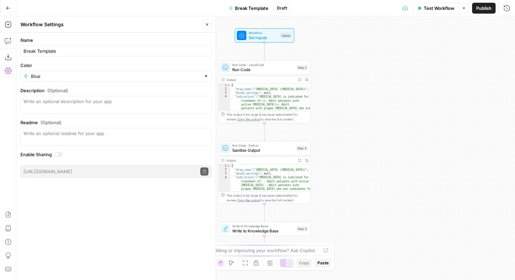
click at [135, 55] on div "Break Template" at bounding box center [115, 51] width 191 height 11
type input "[Bug Testing]"
click at [209, 22] on icon "button" at bounding box center [207, 24] width 4 height 4
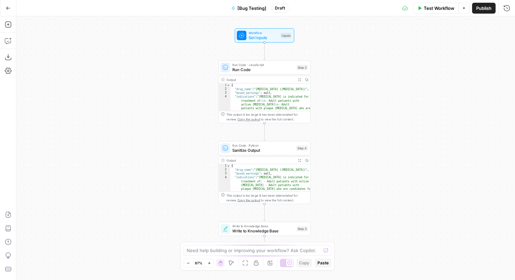
click at [5, 7] on button "Go Back" at bounding box center [8, 8] width 12 height 12
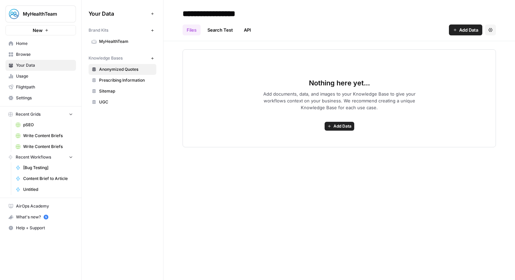
click at [126, 100] on span "UGC" at bounding box center [126, 102] width 54 height 6
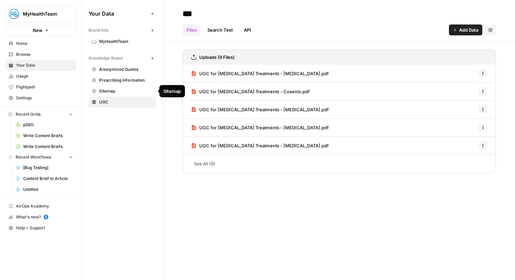
click at [131, 81] on span "Prescribing Information" at bounding box center [126, 80] width 54 height 6
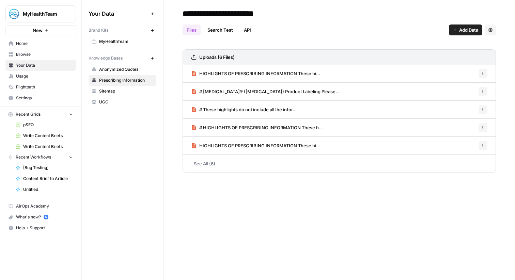
click at [257, 79] on link "HIGHLIGHTS OF PRESCRIBING INFORMATION These hi..." at bounding box center [255, 74] width 129 height 18
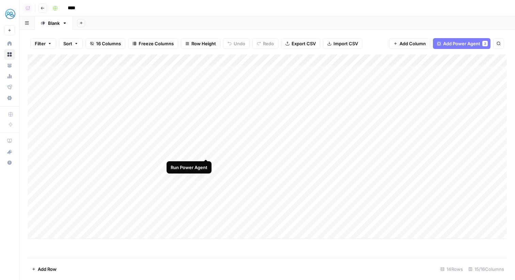
click at [207, 153] on div "Add Column" at bounding box center [267, 146] width 479 height 185
click at [206, 163] on div "Add Column" at bounding box center [267, 146] width 479 height 185
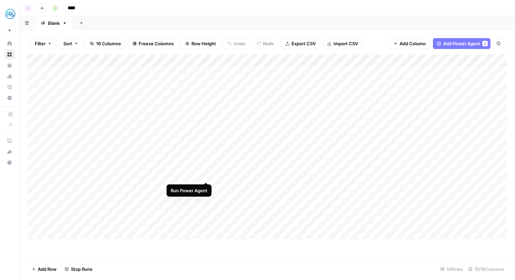
click at [206, 175] on div "Add Column" at bounding box center [267, 146] width 479 height 185
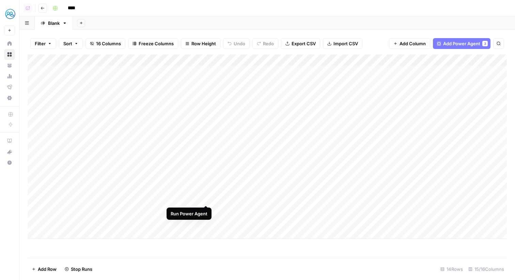
click at [207, 198] on div "Add Column" at bounding box center [267, 146] width 479 height 185
